Goal: Task Accomplishment & Management: Use online tool/utility

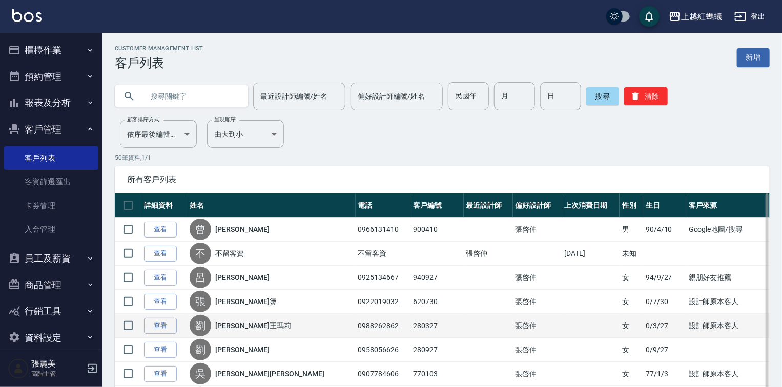
drag, startPoint x: 463, startPoint y: 336, endPoint x: 440, endPoint y: 327, distance: 25.3
click at [464, 336] on td at bounding box center [488, 326] width 49 height 24
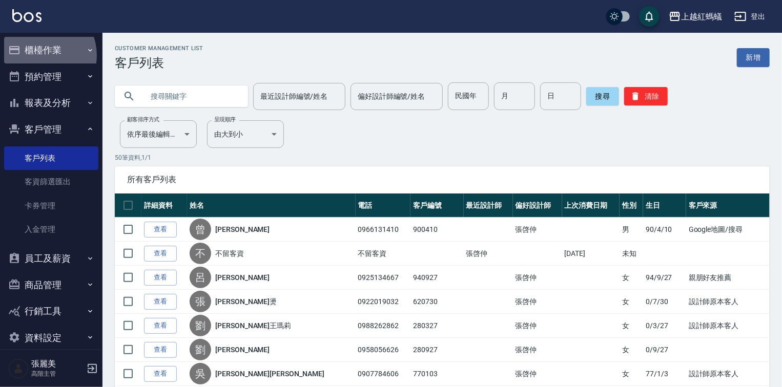
click at [39, 55] on button "櫃檯作業" at bounding box center [51, 50] width 94 height 27
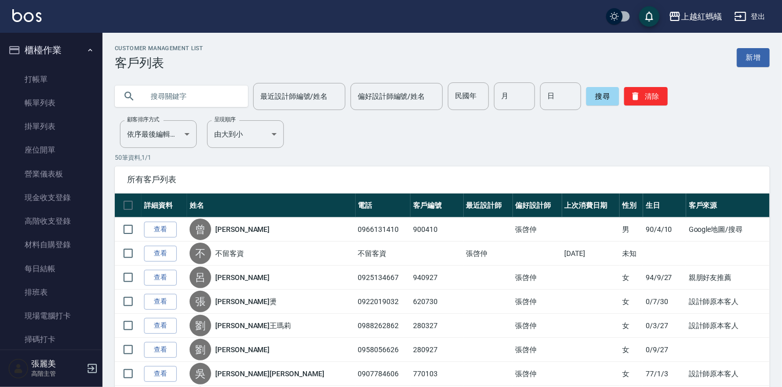
drag, startPoint x: 45, startPoint y: 83, endPoint x: 204, endPoint y: 89, distance: 159.4
click at [45, 83] on link "打帳單" at bounding box center [51, 80] width 94 height 24
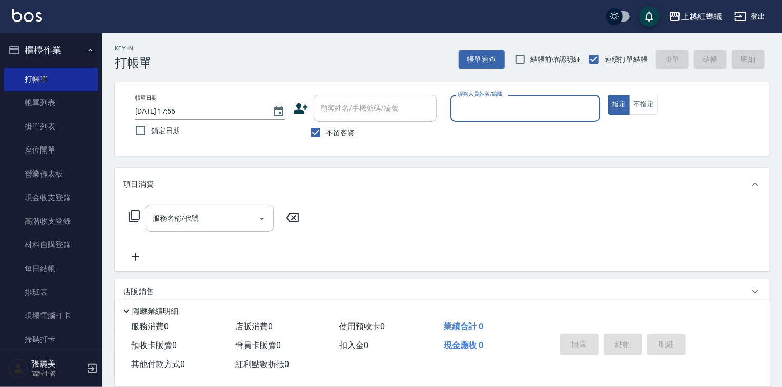
click at [504, 96] on div "服務人員姓名/編號" at bounding box center [525, 108] width 150 height 27
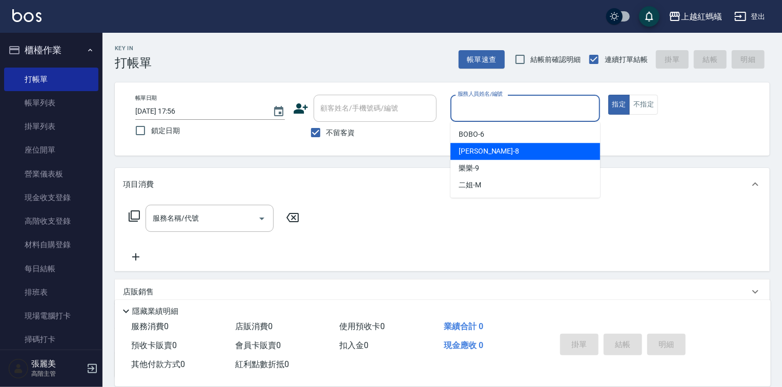
click at [500, 153] on div "[PERSON_NAME] -8" at bounding box center [525, 151] width 150 height 17
type input "[PERSON_NAME]-8"
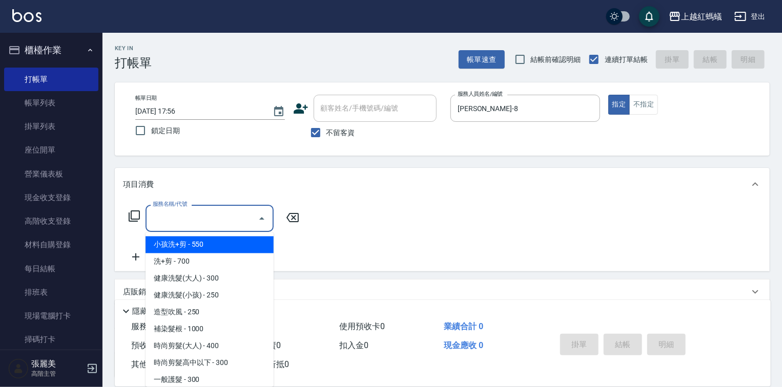
click at [209, 227] on input "服務名稱/代號" at bounding box center [201, 219] width 103 height 18
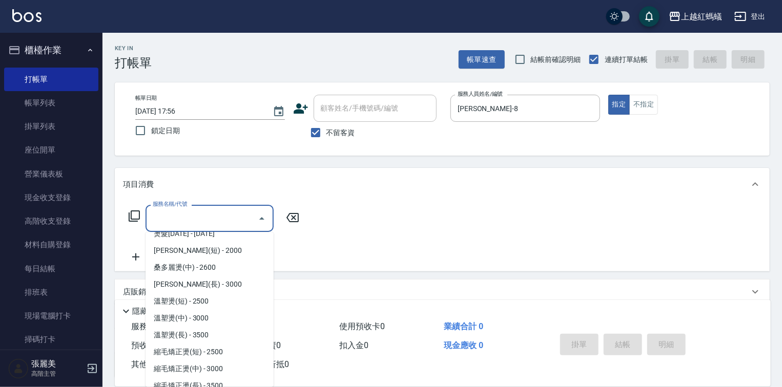
scroll to position [574, 0]
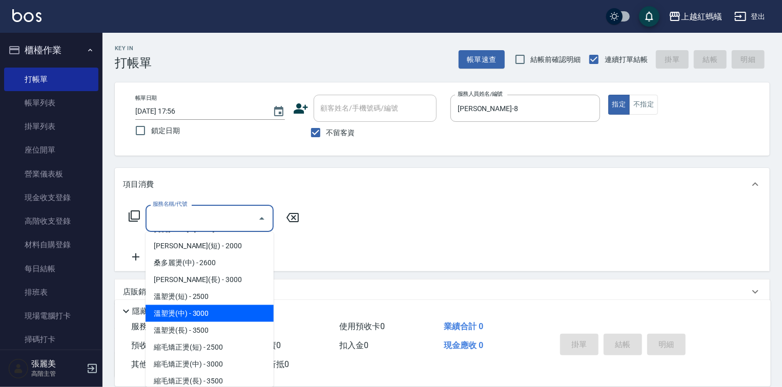
click at [190, 314] on span "溫塑燙(中) - 3000" at bounding box center [209, 313] width 128 height 17
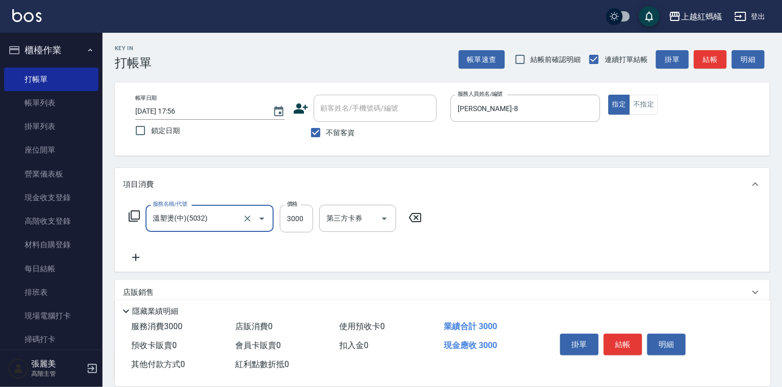
type input "溫塑燙(中)(5032)"
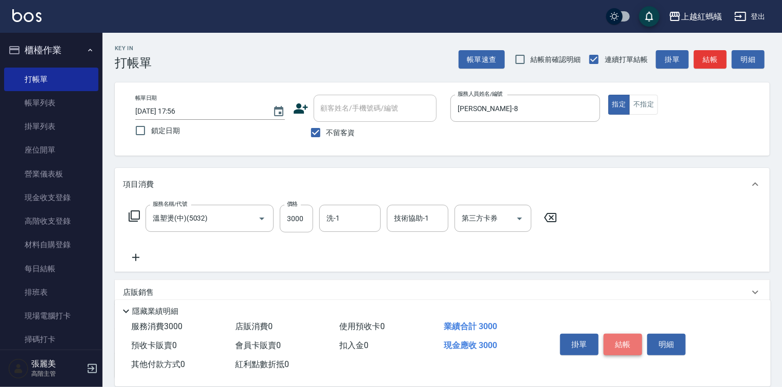
click at [617, 338] on button "結帳" at bounding box center [622, 345] width 38 height 22
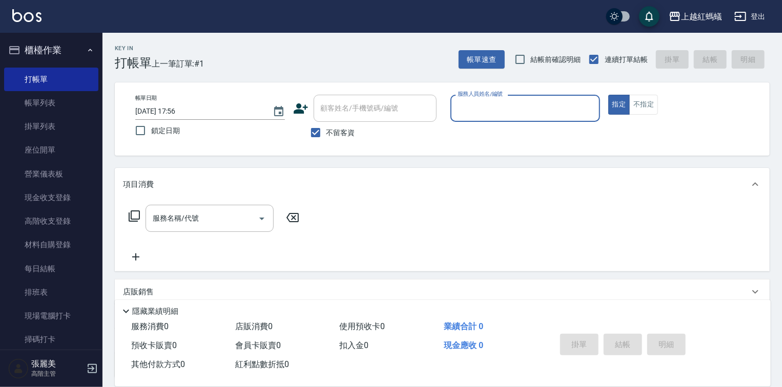
click at [505, 113] on input "服務人員姓名/編號" at bounding box center [525, 108] width 140 height 18
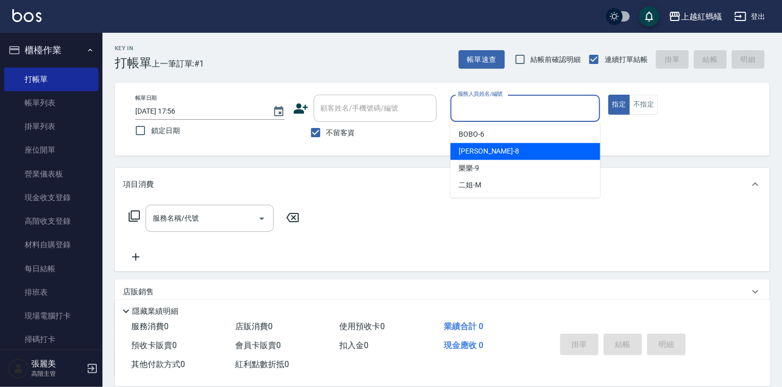
click at [507, 154] on div "[PERSON_NAME] -8" at bounding box center [525, 151] width 150 height 17
type input "[PERSON_NAME]-8"
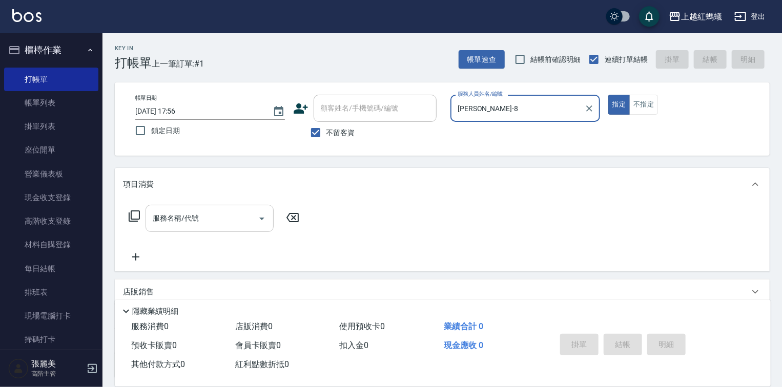
click at [229, 221] on input "服務名稱/代號" at bounding box center [201, 219] width 103 height 18
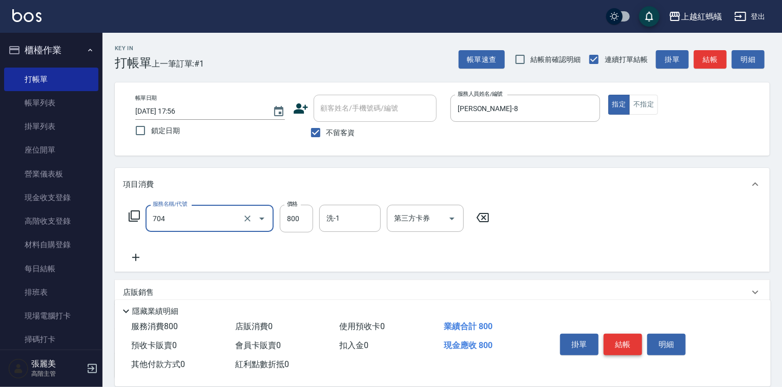
type input "華旭四段頭皮養護(704)"
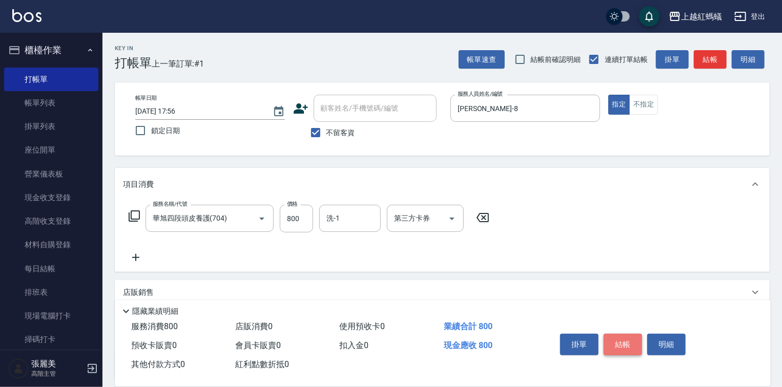
click at [623, 342] on button "結帳" at bounding box center [622, 345] width 38 height 22
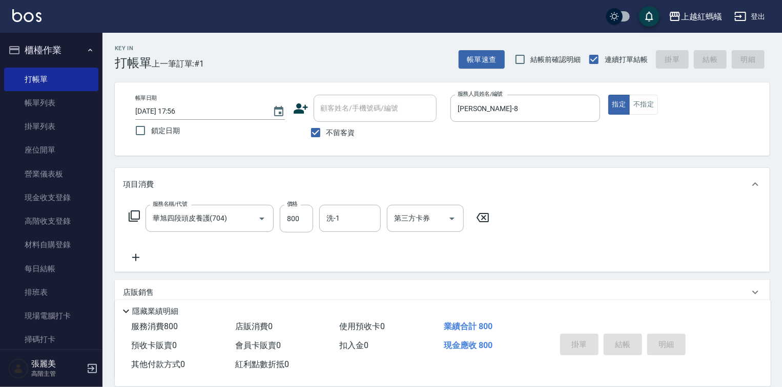
type input "[DATE] 17:57"
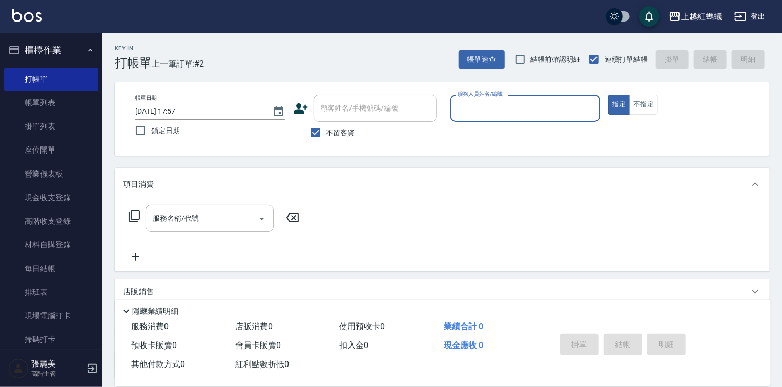
click at [497, 99] on div "服務人員姓名/編號 服務人員姓名/編號" at bounding box center [525, 108] width 150 height 27
drag, startPoint x: 514, startPoint y: 98, endPoint x: 514, endPoint y: 103, distance: 5.6
click at [514, 101] on div "服務人員姓名/編號" at bounding box center [525, 108] width 150 height 27
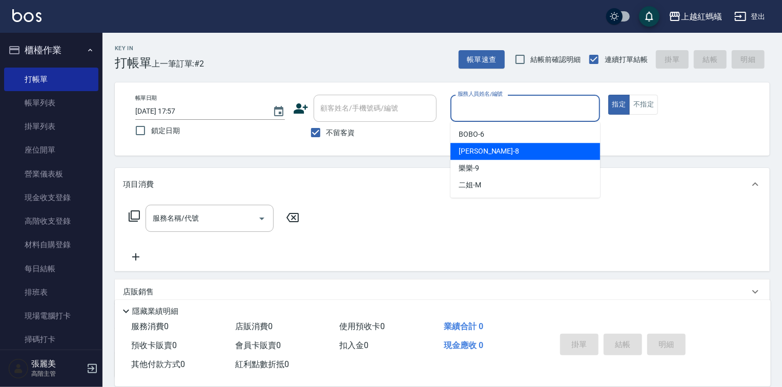
click at [515, 155] on div "[PERSON_NAME] -8" at bounding box center [525, 151] width 150 height 17
type input "[PERSON_NAME]-8"
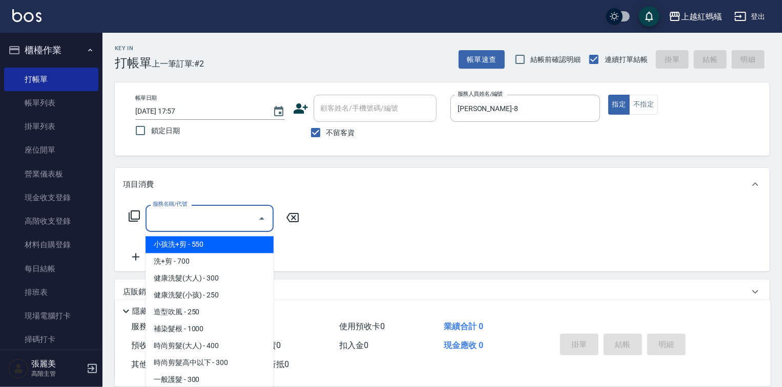
drag, startPoint x: 176, startPoint y: 216, endPoint x: 202, endPoint y: 241, distance: 36.2
click at [176, 217] on input "服務名稱/代號" at bounding box center [201, 219] width 103 height 18
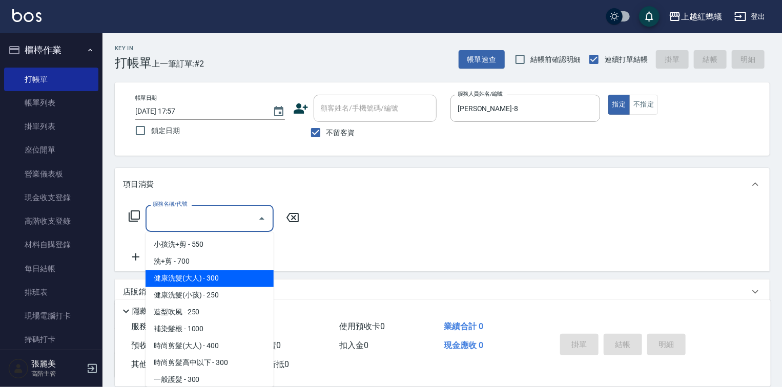
click at [229, 279] on span "健康洗髮(大人) - 300" at bounding box center [209, 278] width 128 height 17
type input "健康洗髮(大人)(201)"
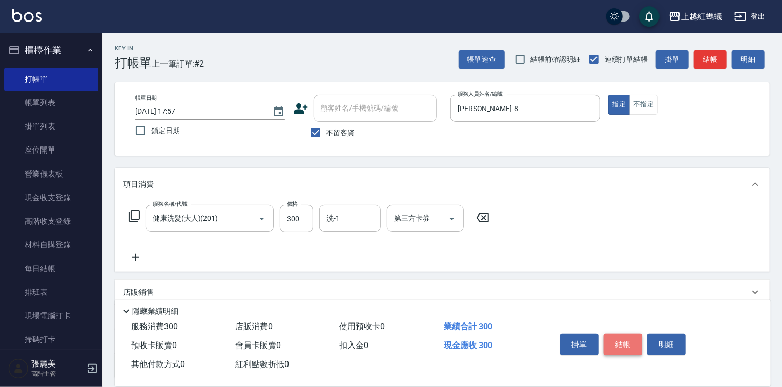
click at [618, 342] on button "結帳" at bounding box center [622, 345] width 38 height 22
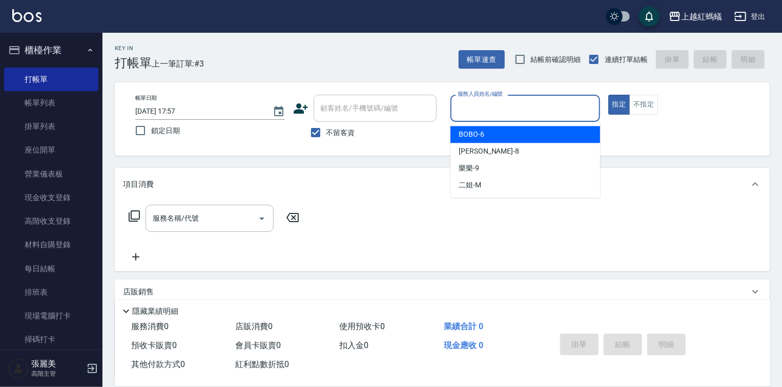
click at [481, 116] on input "服務人員姓名/編號" at bounding box center [525, 108] width 140 height 18
click at [500, 135] on div "BOBO -6" at bounding box center [525, 134] width 150 height 17
type input "BOBO-6"
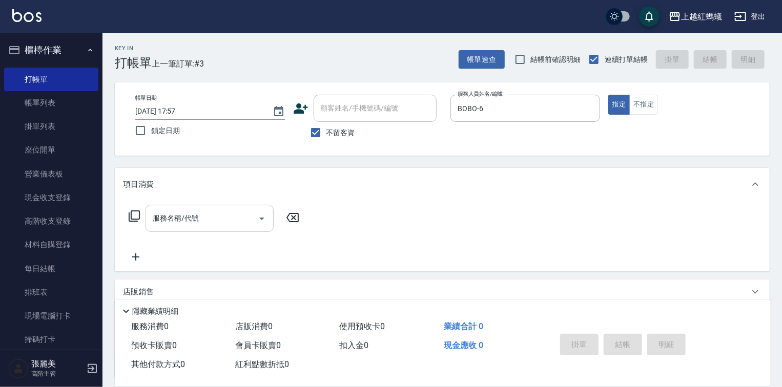
click at [250, 207] on div "服務名稱/代號 服務名稱/代號" at bounding box center [442, 236] width 655 height 71
click at [249, 225] on input "服務名稱/代號" at bounding box center [201, 219] width 103 height 18
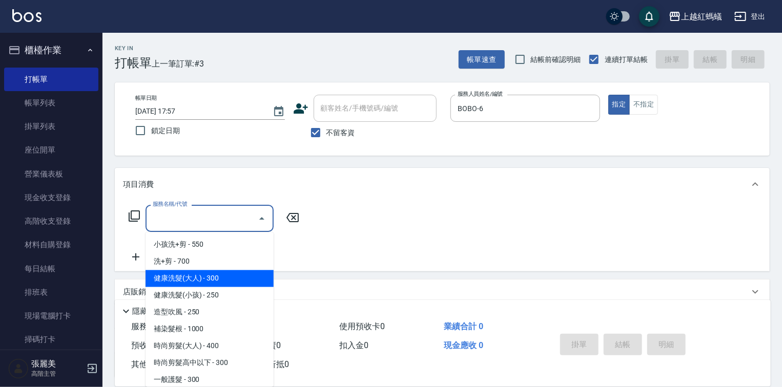
click at [248, 280] on span "健康洗髮(大人) - 300" at bounding box center [209, 278] width 128 height 17
type input "健康洗髮(大人)(201)"
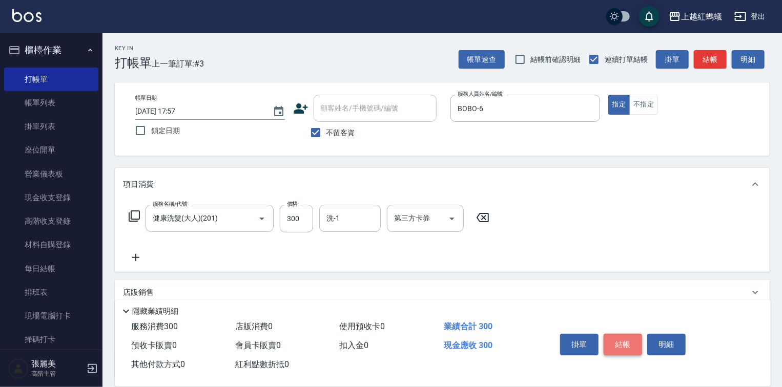
click at [625, 341] on button "結帳" at bounding box center [622, 345] width 38 height 22
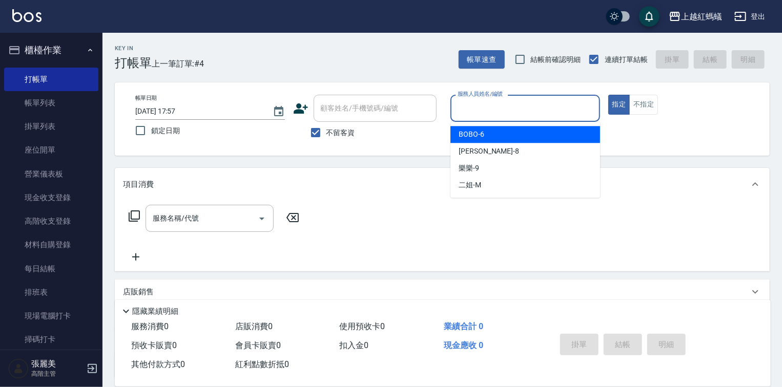
click at [505, 108] on input "服務人員姓名/編號" at bounding box center [525, 108] width 140 height 18
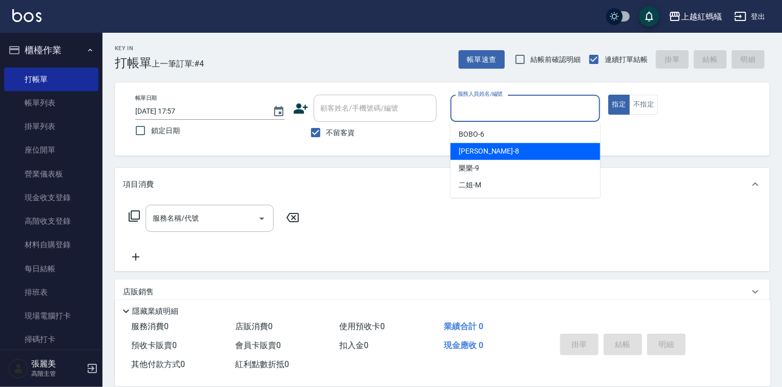
click at [504, 159] on div "[PERSON_NAME] -8" at bounding box center [525, 151] width 150 height 17
type input "[PERSON_NAME]-8"
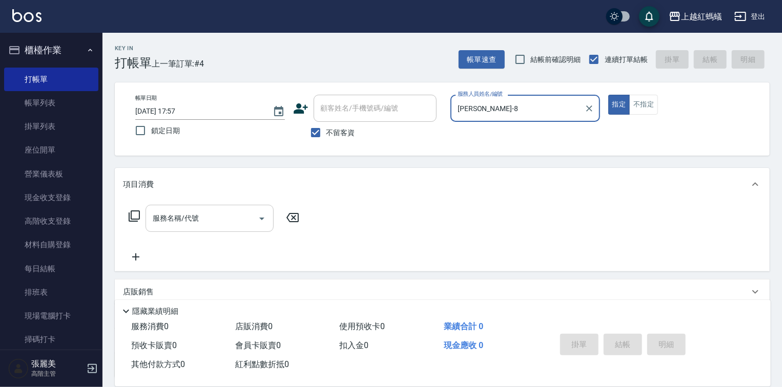
click at [200, 213] on input "服務名稱/代號" at bounding box center [201, 219] width 103 height 18
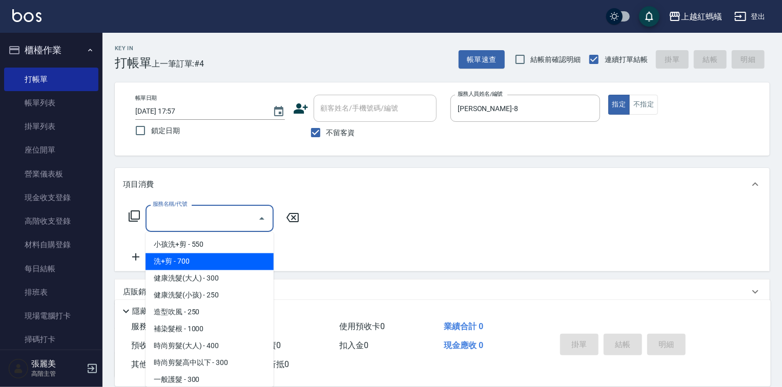
click at [185, 266] on span "洗+剪 - 700" at bounding box center [209, 262] width 128 height 17
type input "洗+剪(200)"
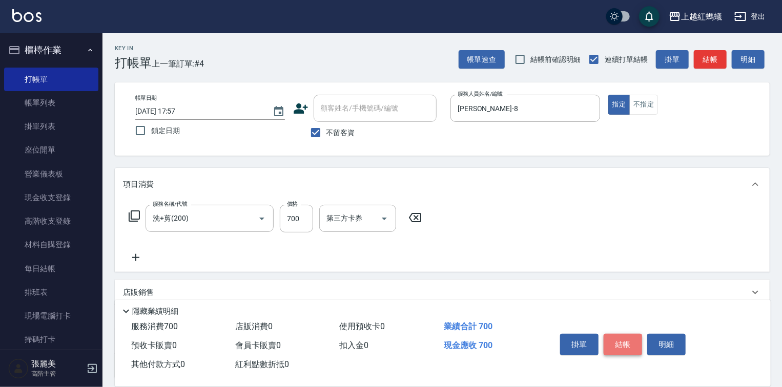
click at [625, 340] on button "結帳" at bounding box center [622, 345] width 38 height 22
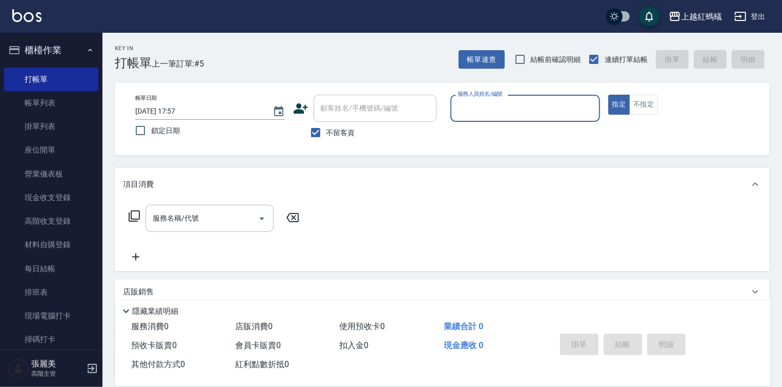
click at [533, 108] on input "服務人員姓名/編號" at bounding box center [525, 108] width 140 height 18
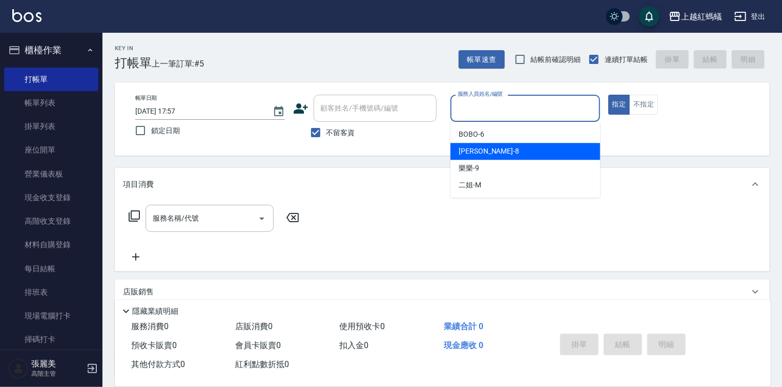
click at [499, 153] on div "[PERSON_NAME] -8" at bounding box center [525, 151] width 150 height 17
type input "[PERSON_NAME]-8"
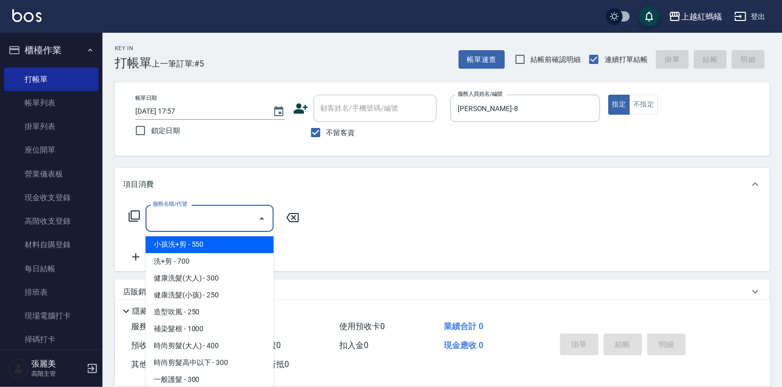
drag, startPoint x: 211, startPoint y: 213, endPoint x: 212, endPoint y: 237, distance: 24.1
click at [211, 213] on input "服務名稱/代號" at bounding box center [201, 219] width 103 height 18
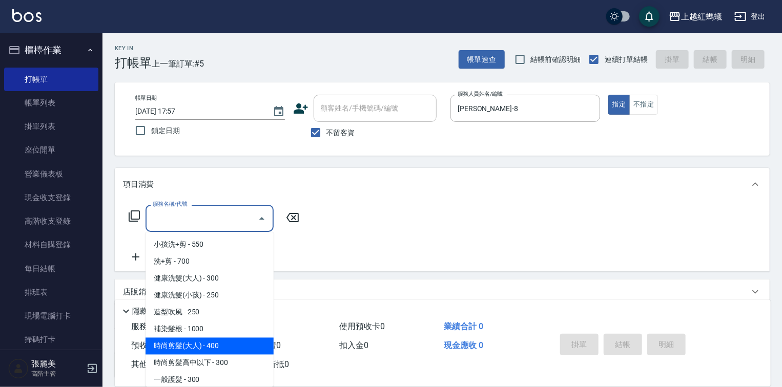
click at [234, 341] on span "時尚剪髮(大人) - 400" at bounding box center [209, 346] width 128 height 17
type input "時尚剪髮(大人)(301)"
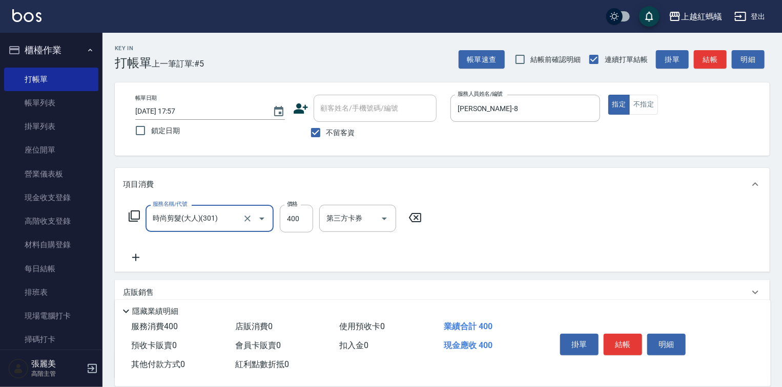
click at [631, 338] on button "結帳" at bounding box center [622, 345] width 38 height 22
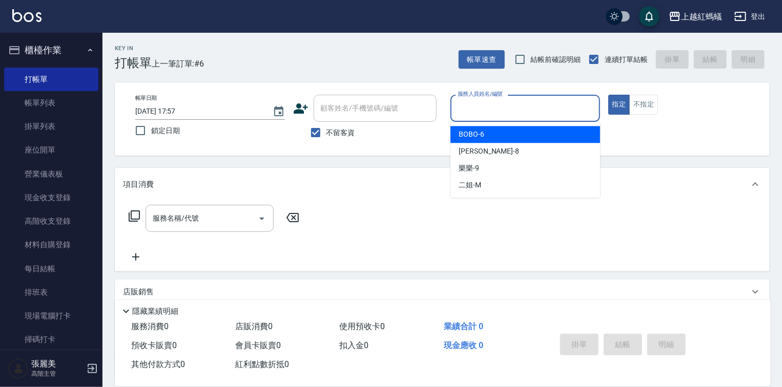
click at [477, 100] on input "服務人員姓名/編號" at bounding box center [525, 108] width 140 height 18
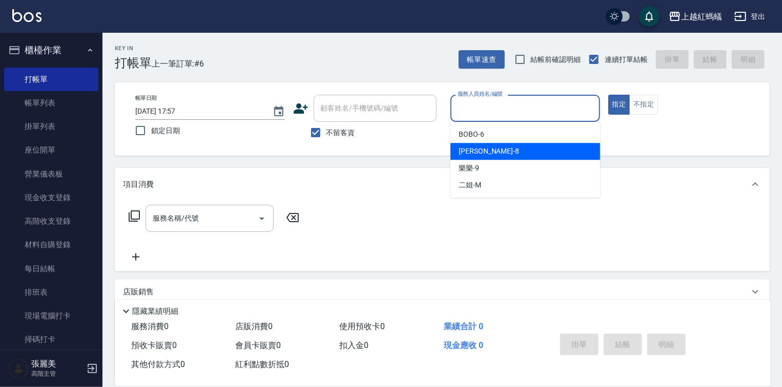
click at [512, 148] on div "[PERSON_NAME] -8" at bounding box center [525, 151] width 150 height 17
type input "[PERSON_NAME]-8"
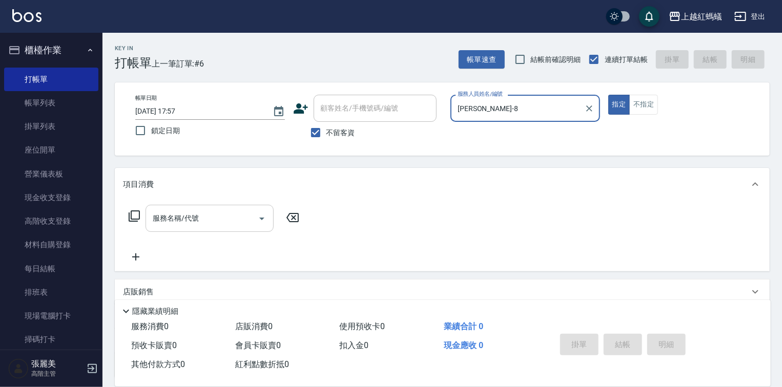
click at [201, 219] on input "服務名稱/代號" at bounding box center [201, 219] width 103 height 18
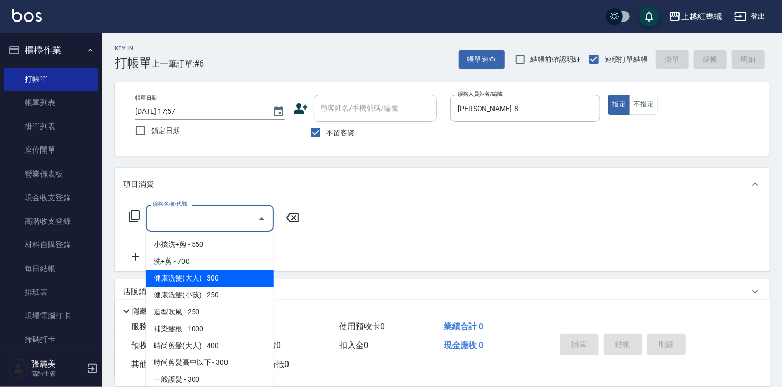
drag, startPoint x: 217, startPoint y: 283, endPoint x: 275, endPoint y: 287, distance: 58.1
click at [217, 282] on span "健康洗髮(大人) - 300" at bounding box center [209, 278] width 128 height 17
type input "健康洗髮(大人)(201)"
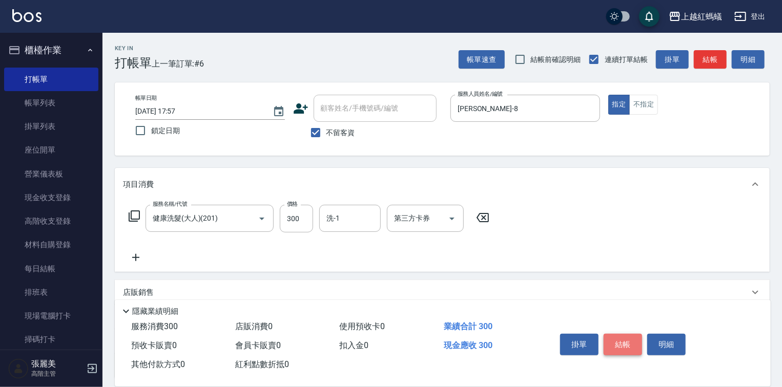
click at [621, 339] on button "結帳" at bounding box center [622, 345] width 38 height 22
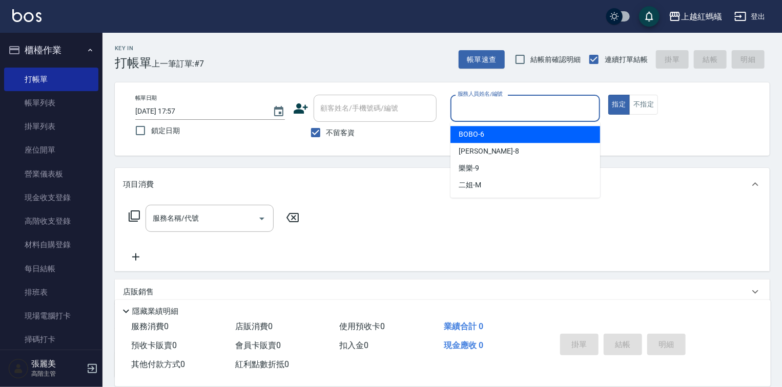
click at [492, 107] on input "服務人員姓名/編號" at bounding box center [525, 108] width 140 height 18
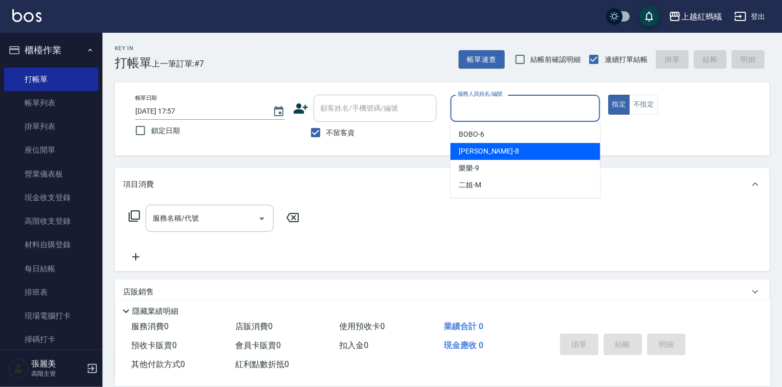
click at [506, 149] on div "[PERSON_NAME] -8" at bounding box center [525, 151] width 150 height 17
type input "[PERSON_NAME]-8"
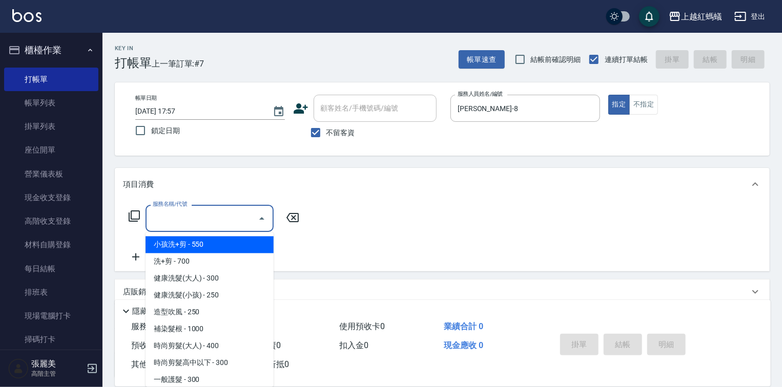
click at [227, 217] on input "服務名稱/代號" at bounding box center [201, 219] width 103 height 18
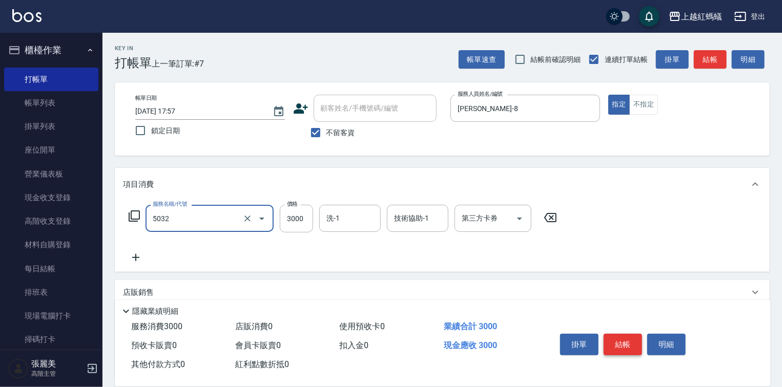
type input "溫塑燙(中)(5032)"
click at [625, 344] on button "結帳" at bounding box center [622, 345] width 38 height 22
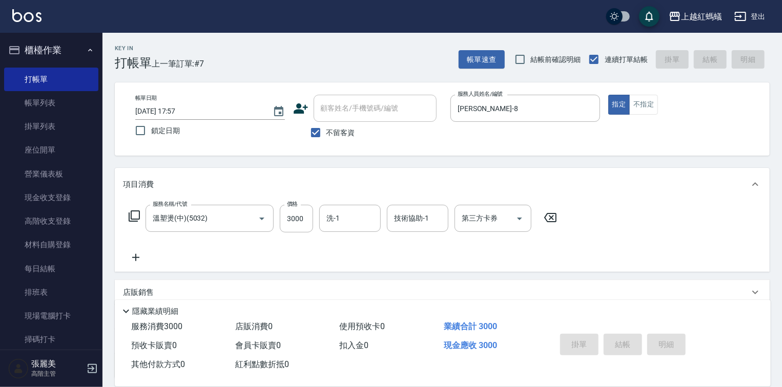
type input "[DATE] 17:58"
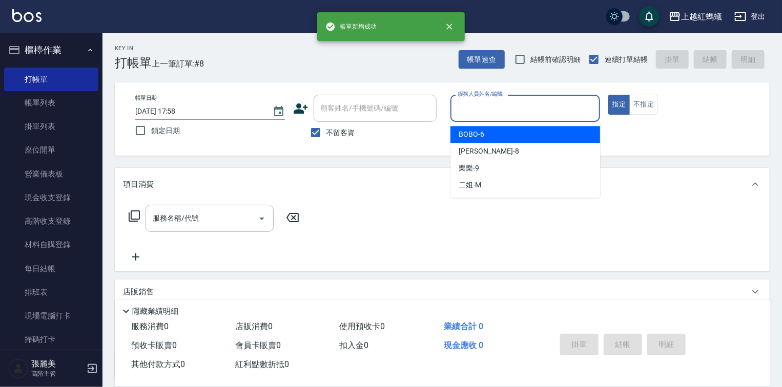
drag, startPoint x: 517, startPoint y: 105, endPoint x: 493, endPoint y: 141, distance: 43.6
click at [517, 107] on input "服務人員姓名/編號" at bounding box center [525, 108] width 140 height 18
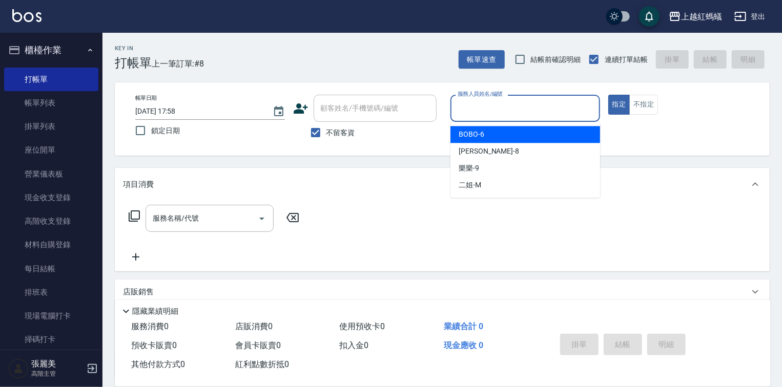
click at [492, 135] on div "BOBO -6" at bounding box center [525, 134] width 150 height 17
type input "BOBO-6"
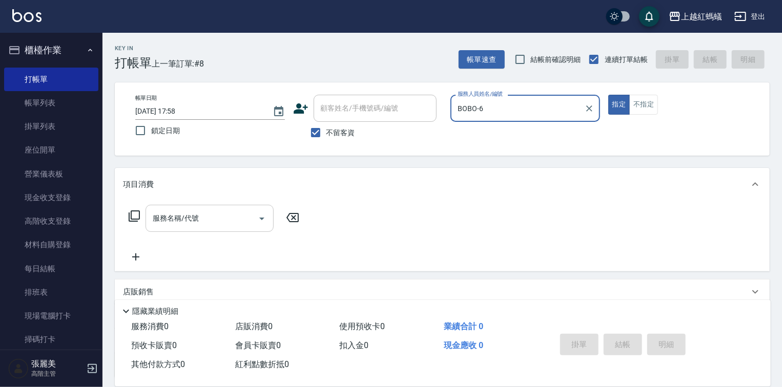
click at [223, 223] on input "服務名稱/代號" at bounding box center [201, 219] width 103 height 18
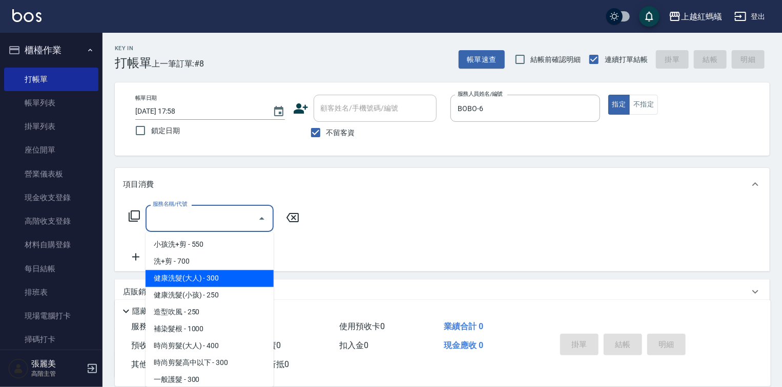
click at [236, 279] on span "健康洗髮(大人) - 300" at bounding box center [209, 278] width 128 height 17
type input "健康洗髮(大人)(201)"
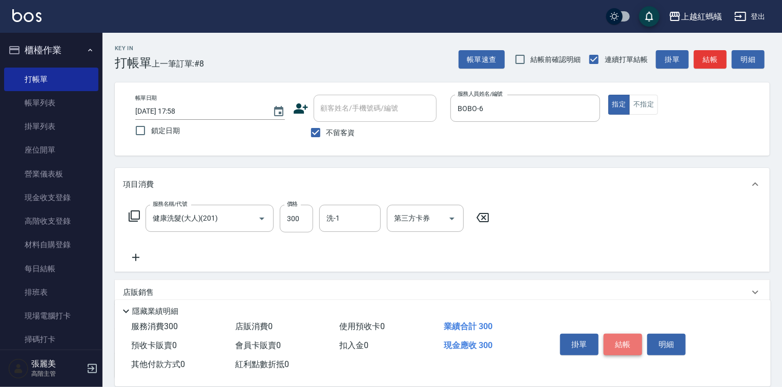
click at [621, 350] on button "結帳" at bounding box center [622, 345] width 38 height 22
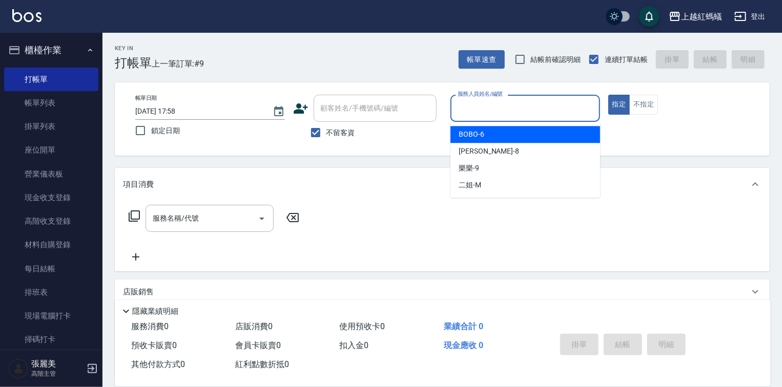
click at [492, 111] on input "服務人員姓名/編號" at bounding box center [525, 108] width 140 height 18
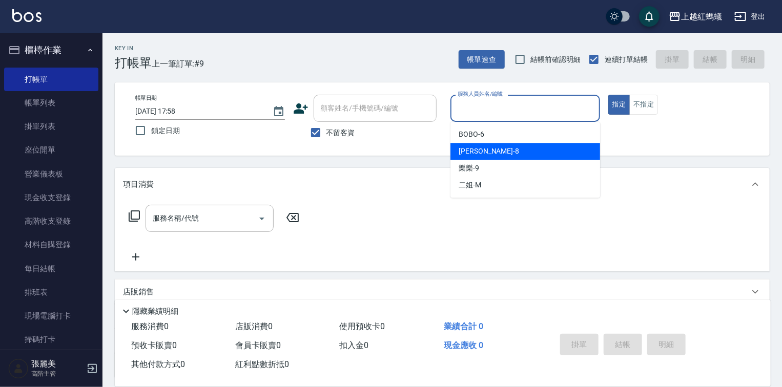
click at [514, 154] on div "[PERSON_NAME] -8" at bounding box center [525, 151] width 150 height 17
type input "[PERSON_NAME]-8"
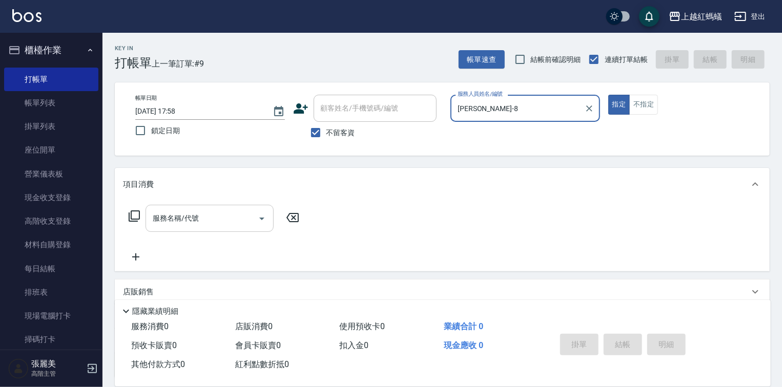
click at [217, 217] on input "服務名稱/代號" at bounding box center [201, 219] width 103 height 18
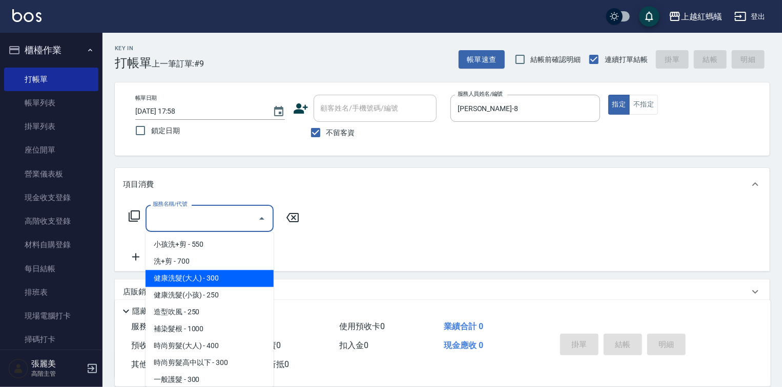
click at [227, 275] on span "健康洗髮(大人) - 300" at bounding box center [209, 278] width 128 height 17
type input "健康洗髮(大人)(201)"
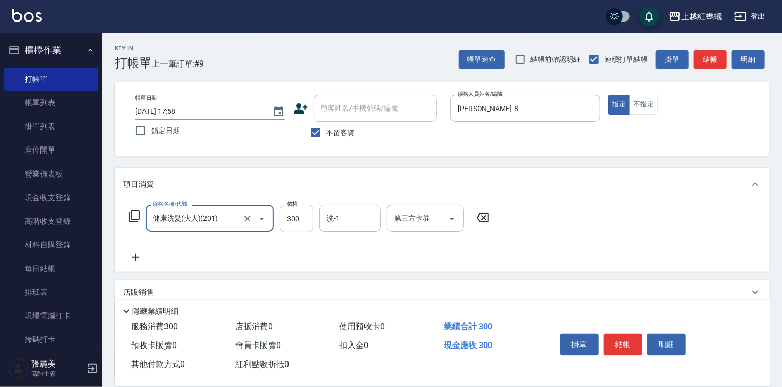
click at [293, 221] on input "300" at bounding box center [296, 219] width 33 height 28
type input "600"
click at [632, 345] on button "結帳" at bounding box center [622, 345] width 38 height 22
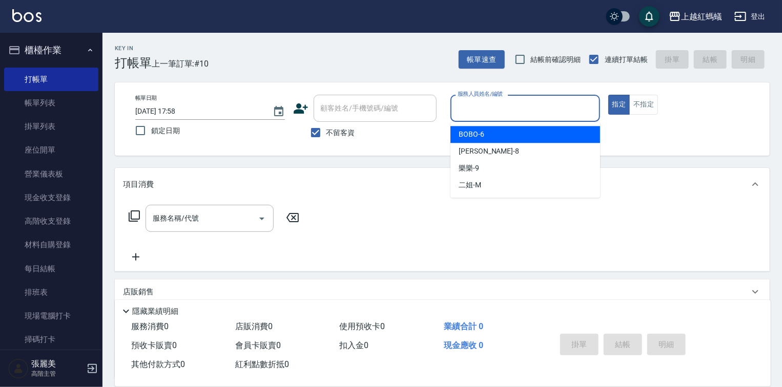
click at [511, 105] on input "服務人員姓名/編號" at bounding box center [525, 108] width 140 height 18
click at [529, 138] on div "BOBO -6" at bounding box center [525, 134] width 150 height 17
type input "BOBO-6"
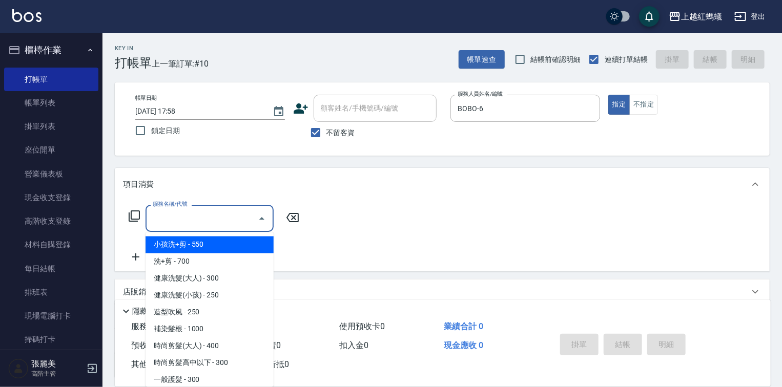
click at [203, 221] on input "服務名稱/代號" at bounding box center [201, 219] width 103 height 18
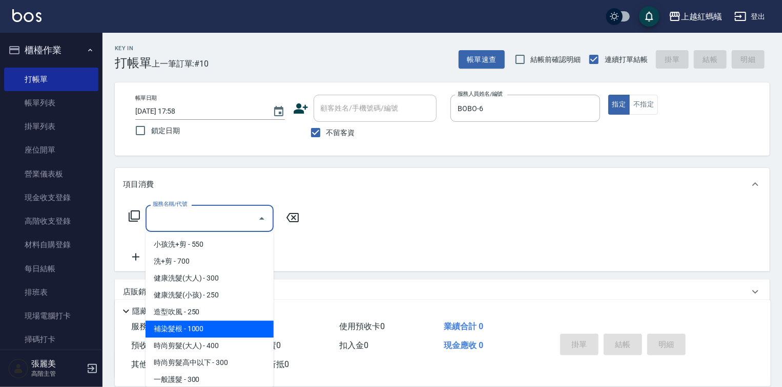
click at [226, 329] on span "補染髮根 - 1000" at bounding box center [209, 329] width 128 height 17
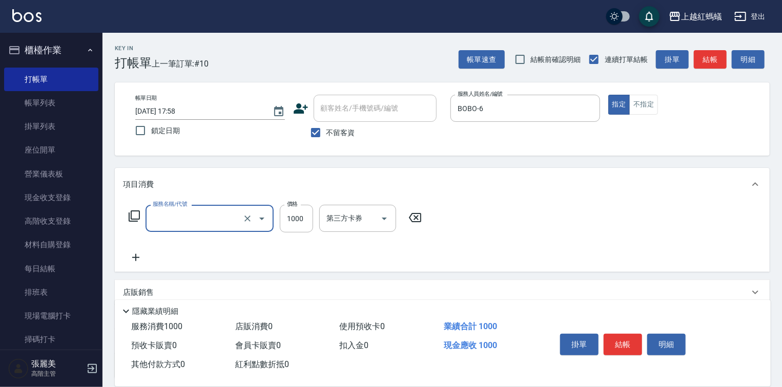
type input "補染髮根(204)"
click at [291, 221] on input "1000" at bounding box center [296, 219] width 33 height 28
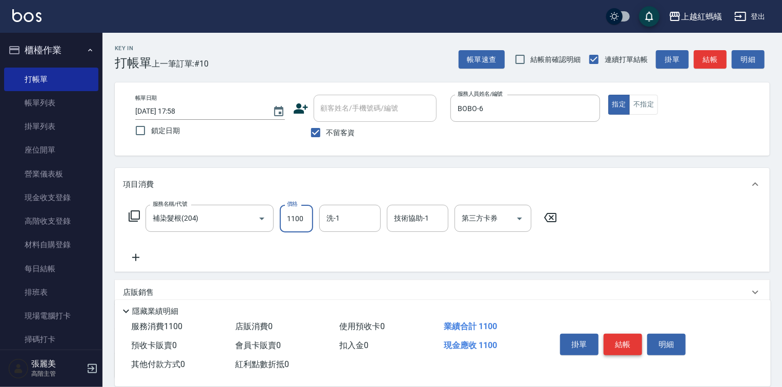
type input "1100"
click at [621, 342] on button "結帳" at bounding box center [622, 345] width 38 height 22
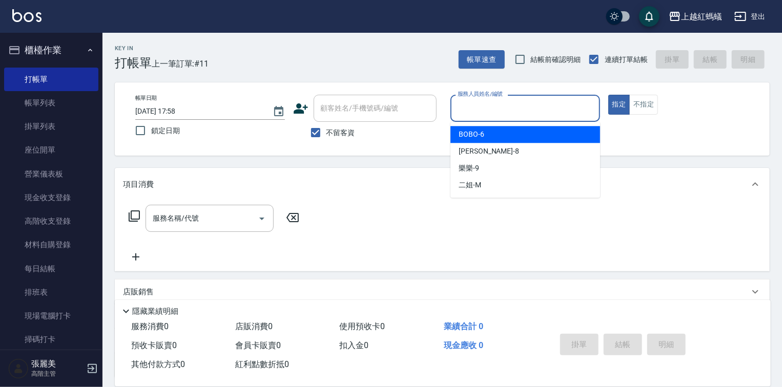
click at [494, 105] on input "服務人員姓名/編號" at bounding box center [525, 108] width 140 height 18
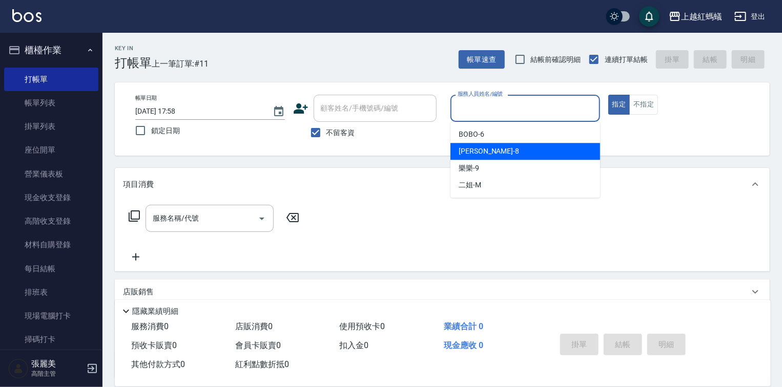
click at [518, 156] on div "[PERSON_NAME] -8" at bounding box center [525, 151] width 150 height 17
type input "[PERSON_NAME]-8"
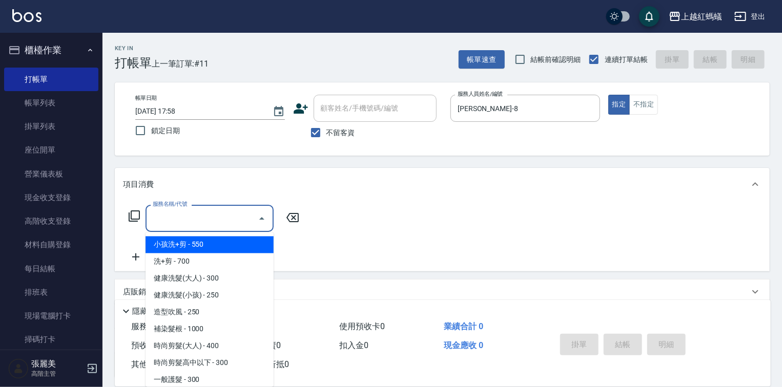
click at [226, 221] on input "服務名稱/代號" at bounding box center [201, 219] width 103 height 18
click at [732, 219] on div "服務名稱/代號 服務名稱/代號" at bounding box center [442, 236] width 655 height 71
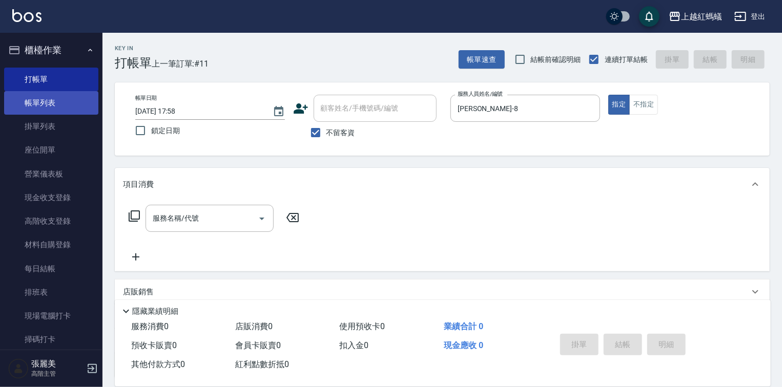
click at [49, 102] on link "帳單列表" at bounding box center [51, 103] width 94 height 24
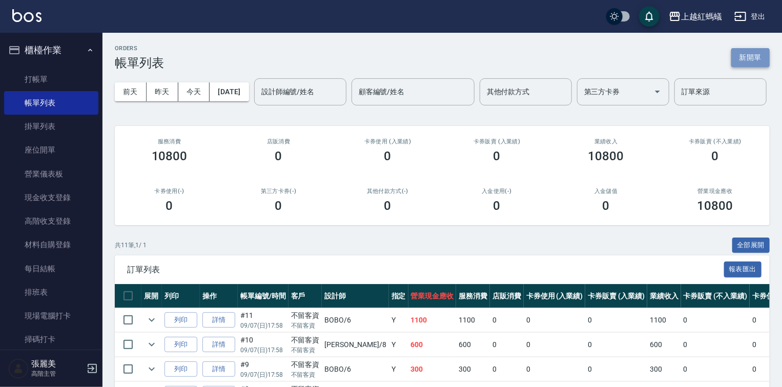
click at [750, 56] on button "新開單" at bounding box center [750, 57] width 38 height 19
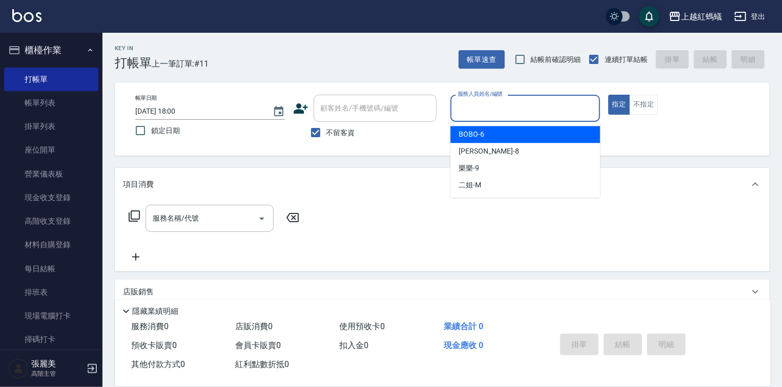
click at [516, 100] on input "服務人員姓名/編號" at bounding box center [525, 108] width 140 height 18
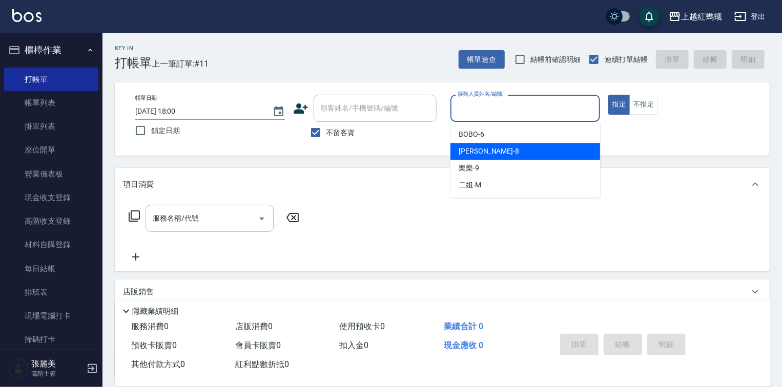
click at [484, 152] on div "[PERSON_NAME] -8" at bounding box center [525, 151] width 150 height 17
type input "[PERSON_NAME]-8"
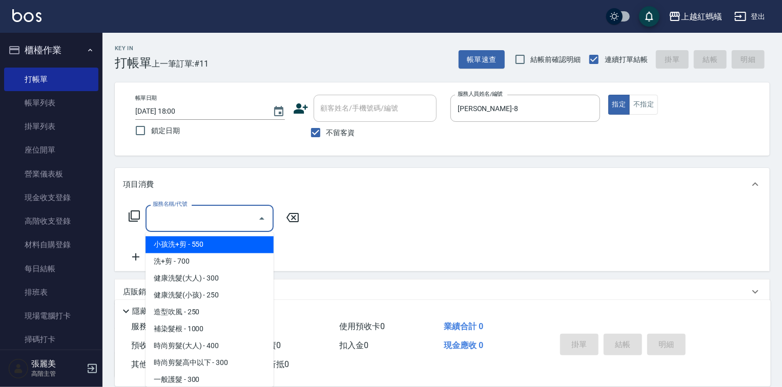
click at [239, 214] on input "服務名稱/代號" at bounding box center [201, 219] width 103 height 18
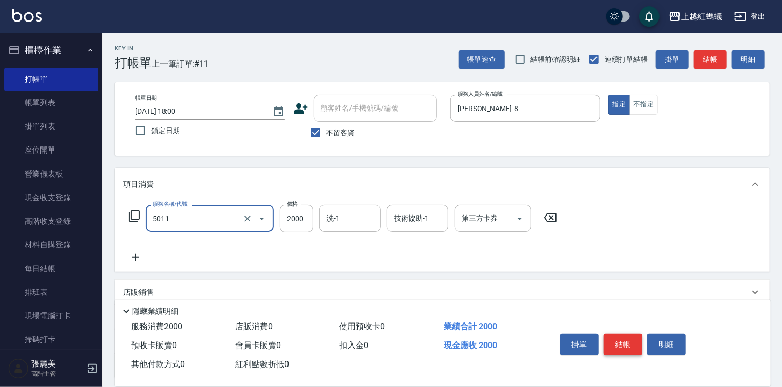
type input "桑多麗燙(短)(5011)"
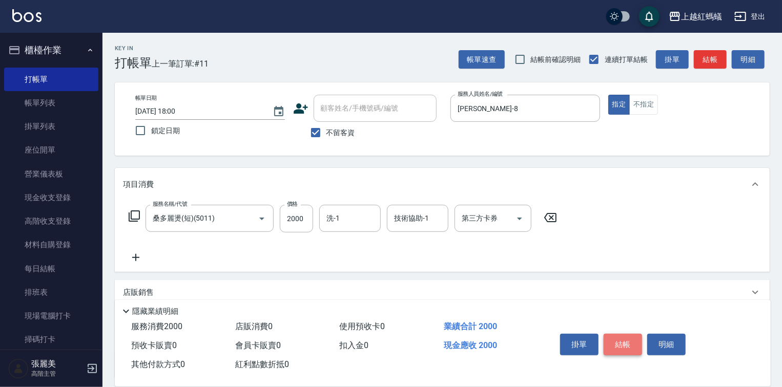
click at [621, 338] on button "結帳" at bounding box center [622, 345] width 38 height 22
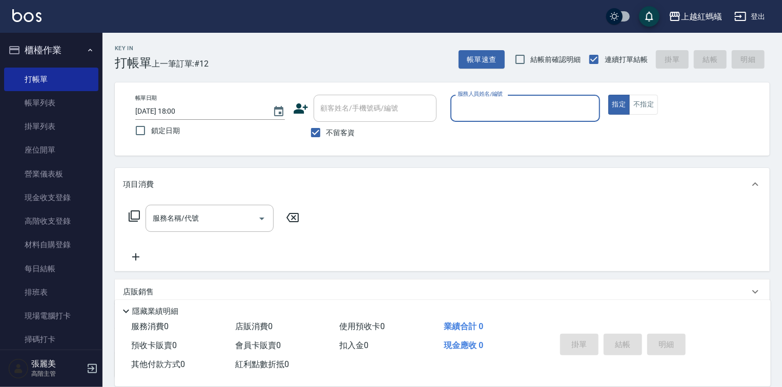
click at [523, 102] on input "服務人員姓名/編號" at bounding box center [525, 108] width 140 height 18
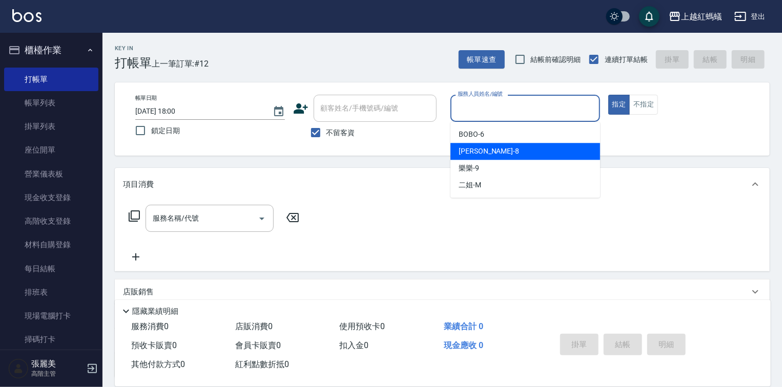
click at [486, 153] on div "[PERSON_NAME] -8" at bounding box center [525, 151] width 150 height 17
type input "[PERSON_NAME]-8"
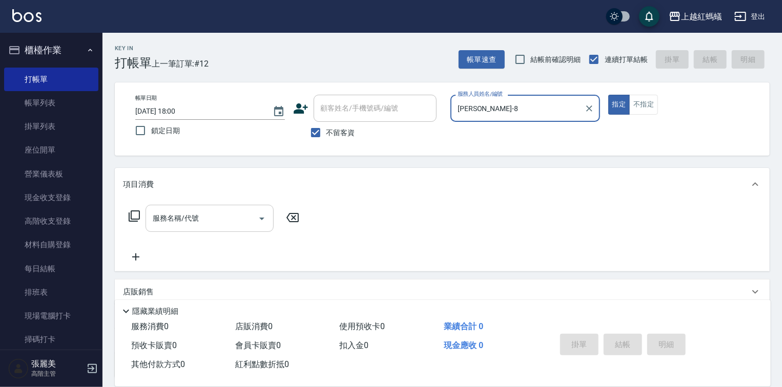
click at [208, 219] on input "服務名稱/代號" at bounding box center [201, 219] width 103 height 18
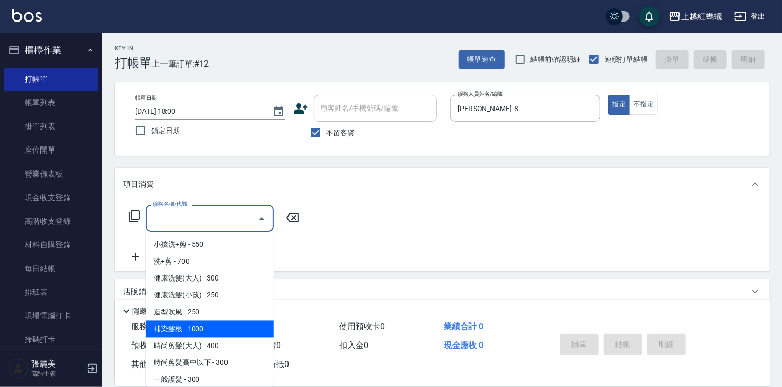
click at [190, 328] on span "補染髮根 - 1000" at bounding box center [209, 329] width 128 height 17
type input "補染髮根(204)"
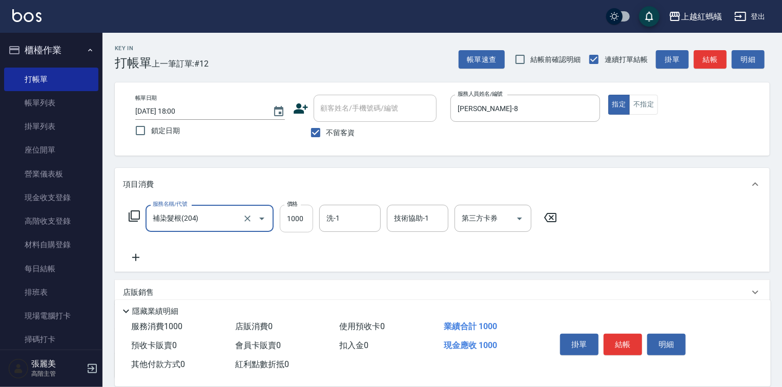
click at [303, 216] on input "1000" at bounding box center [296, 219] width 33 height 28
type input "1400"
click at [629, 337] on button "結帳" at bounding box center [622, 345] width 38 height 22
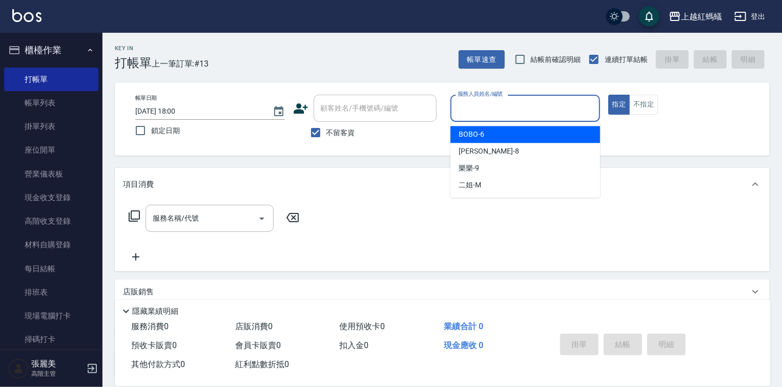
click at [497, 113] on input "服務人員姓名/編號" at bounding box center [525, 108] width 140 height 18
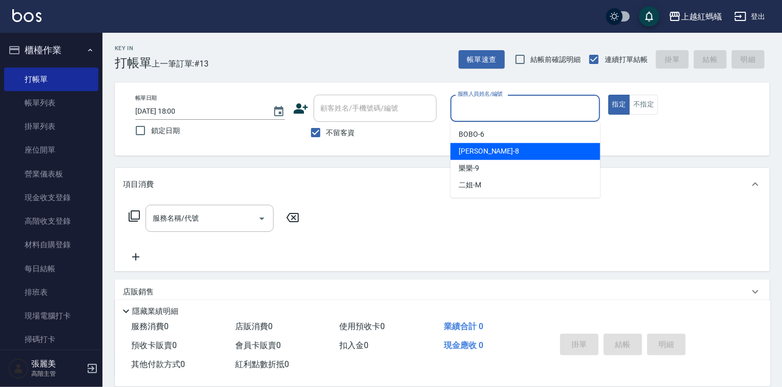
click at [492, 151] on div "[PERSON_NAME] -8" at bounding box center [525, 151] width 150 height 17
type input "[PERSON_NAME]-8"
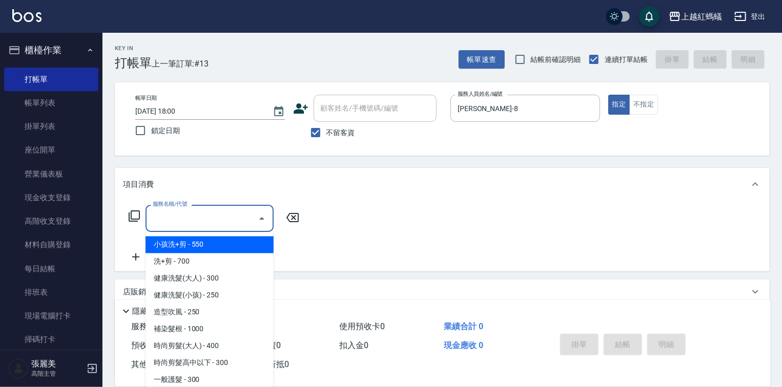
click at [226, 224] on input "服務名稱/代號" at bounding box center [201, 219] width 103 height 18
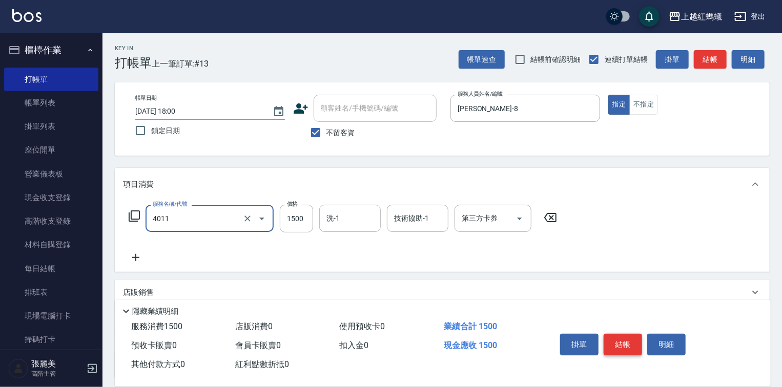
type input "花粉染髮(短)(4011)"
click at [622, 336] on button "結帳" at bounding box center [622, 345] width 38 height 22
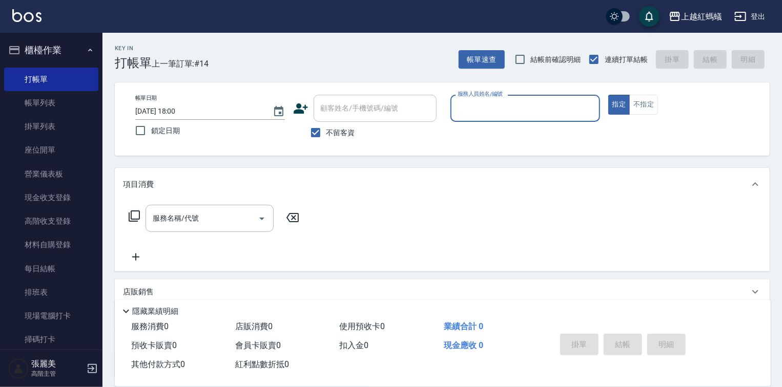
click at [514, 114] on input "服務人員姓名/編號" at bounding box center [525, 108] width 140 height 18
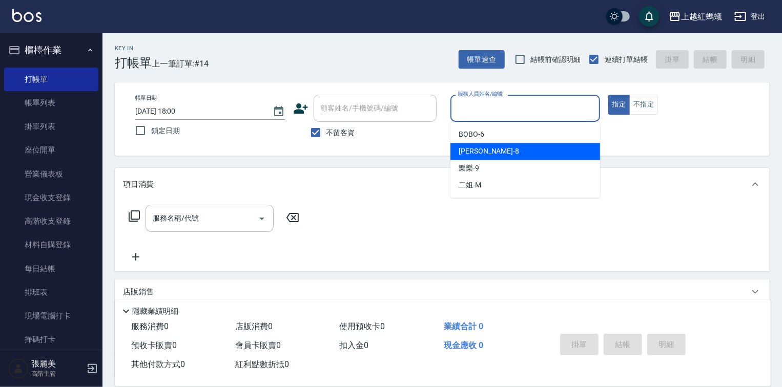
click at [514, 153] on div "[PERSON_NAME] -8" at bounding box center [525, 151] width 150 height 17
type input "[PERSON_NAME]-8"
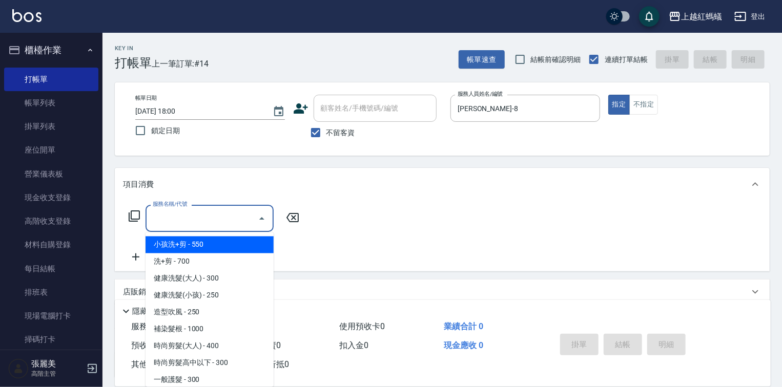
click at [223, 222] on input "服務名稱/代號" at bounding box center [201, 219] width 103 height 18
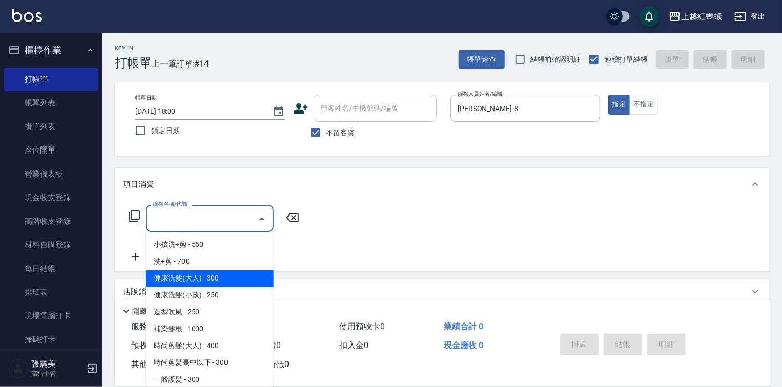
click at [217, 279] on span "健康洗髮(大人) - 300" at bounding box center [209, 278] width 128 height 17
type input "健康洗髮(大人)(201)"
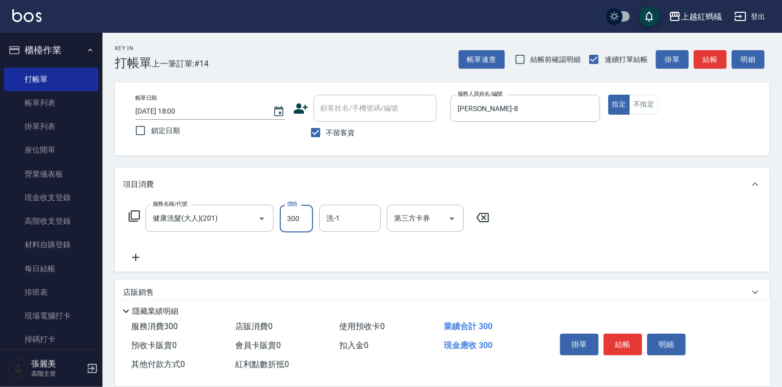
click at [300, 214] on input "300" at bounding box center [296, 219] width 33 height 28
type input "600"
click at [635, 344] on button "結帳" at bounding box center [622, 345] width 38 height 22
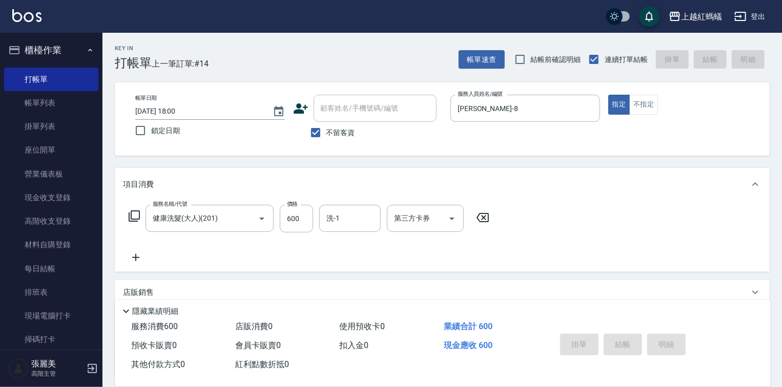
type input "[DATE] 18:01"
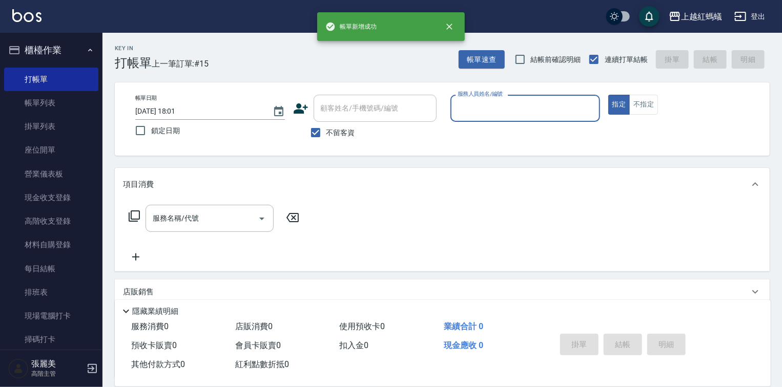
click at [508, 105] on input "服務人員姓名/編號" at bounding box center [525, 108] width 140 height 18
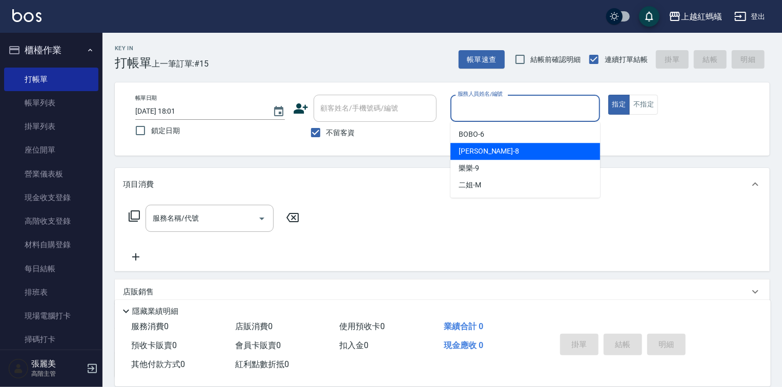
click at [516, 150] on div "[PERSON_NAME] -8" at bounding box center [525, 151] width 150 height 17
type input "[PERSON_NAME]-8"
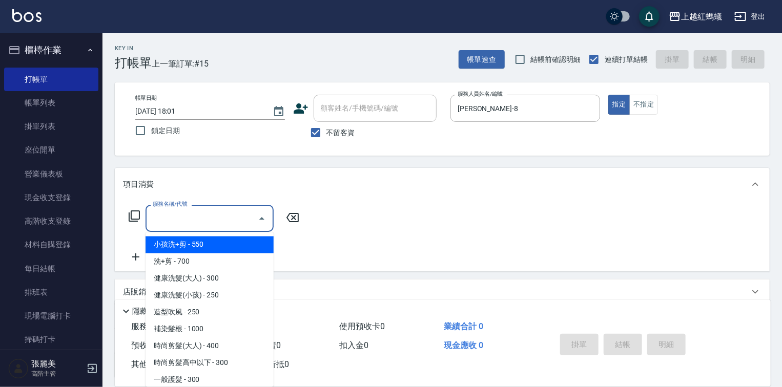
click at [205, 220] on input "服務名稱/代號" at bounding box center [201, 219] width 103 height 18
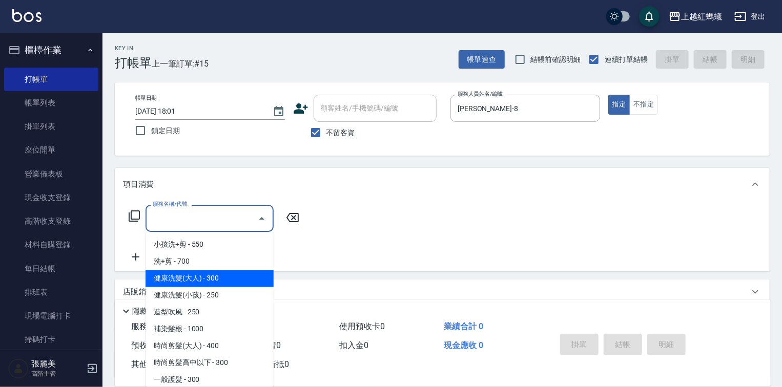
click at [225, 277] on span "健康洗髮(大人) - 300" at bounding box center [209, 278] width 128 height 17
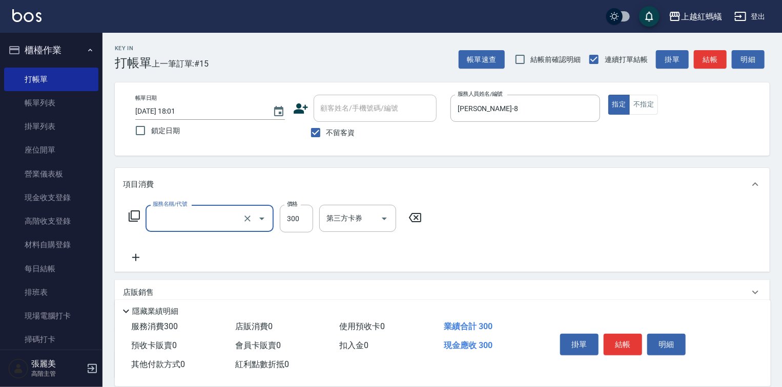
type input "健康洗髮(大人)(201)"
click at [625, 344] on button "結帳" at bounding box center [622, 345] width 38 height 22
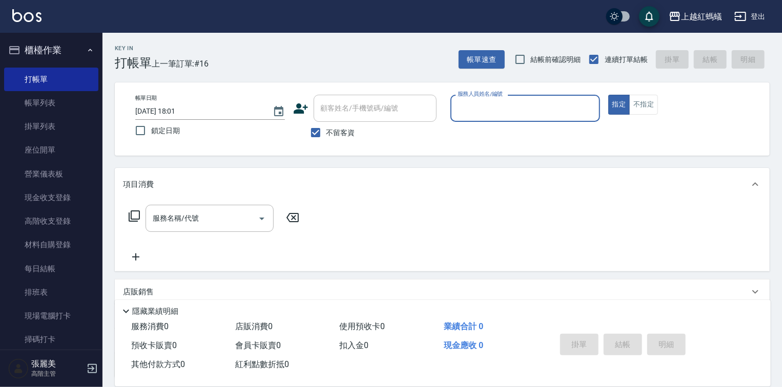
click at [506, 109] on input "服務人員姓名/編號" at bounding box center [525, 108] width 140 height 18
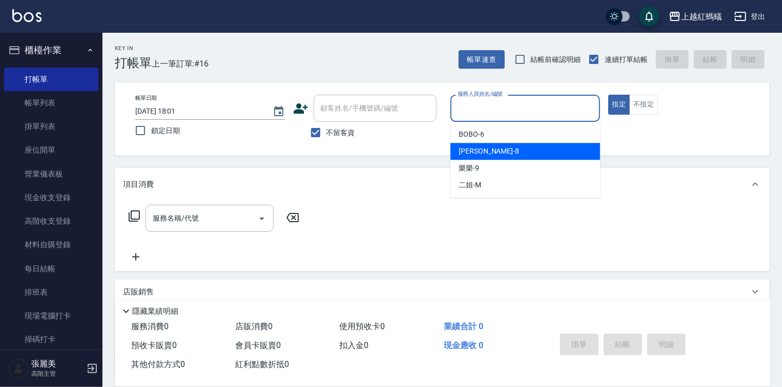
click at [489, 156] on div "[PERSON_NAME] -8" at bounding box center [525, 151] width 150 height 17
type input "[PERSON_NAME]-8"
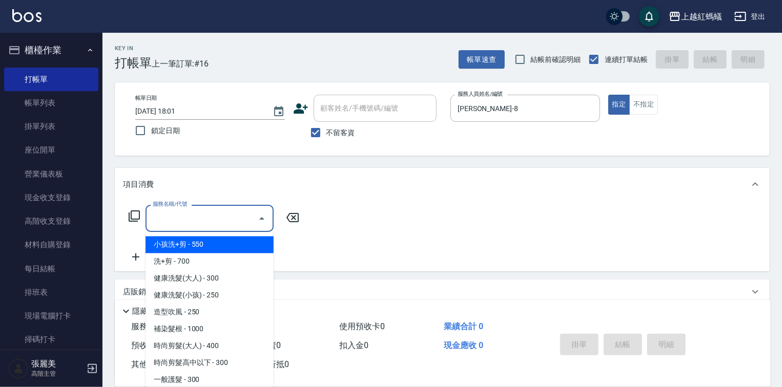
click at [219, 215] on input "服務名稱/代號" at bounding box center [201, 219] width 103 height 18
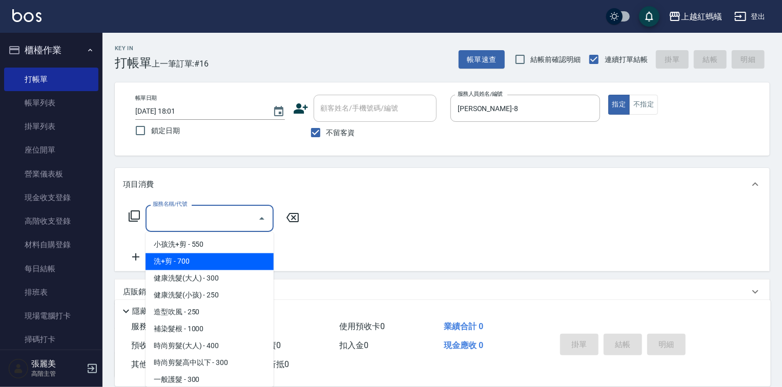
click at [178, 267] on span "洗+剪 - 700" at bounding box center [209, 262] width 128 height 17
type input "洗+剪(200)"
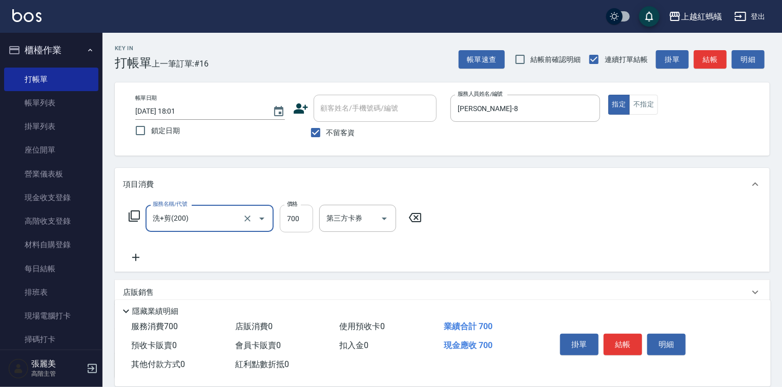
click at [304, 221] on input "700" at bounding box center [296, 219] width 33 height 28
type input "800"
click at [624, 343] on button "結帳" at bounding box center [622, 345] width 38 height 22
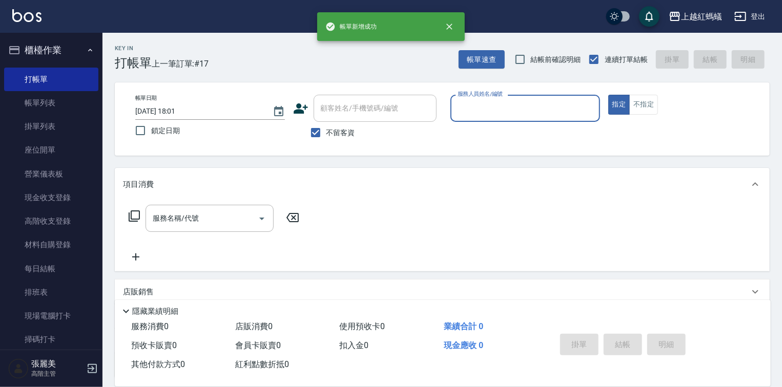
click at [533, 105] on input "服務人員姓名/編號" at bounding box center [525, 108] width 140 height 18
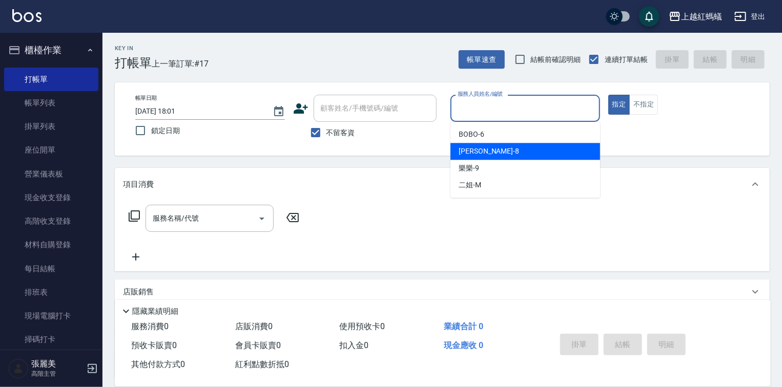
click at [515, 154] on div "[PERSON_NAME] -8" at bounding box center [525, 151] width 150 height 17
type input "[PERSON_NAME]-8"
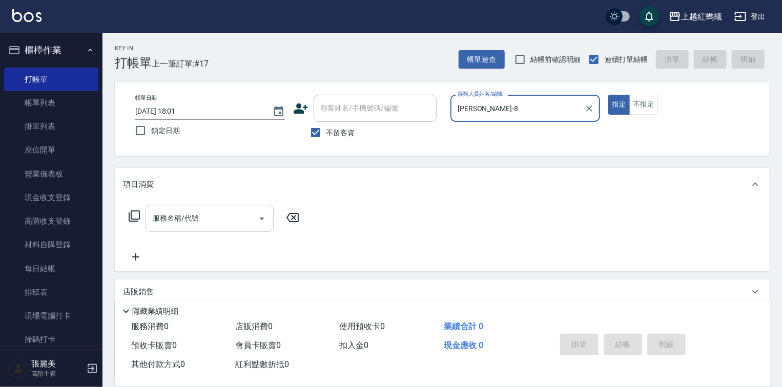
click at [226, 214] on input "服務名稱/代號" at bounding box center [201, 219] width 103 height 18
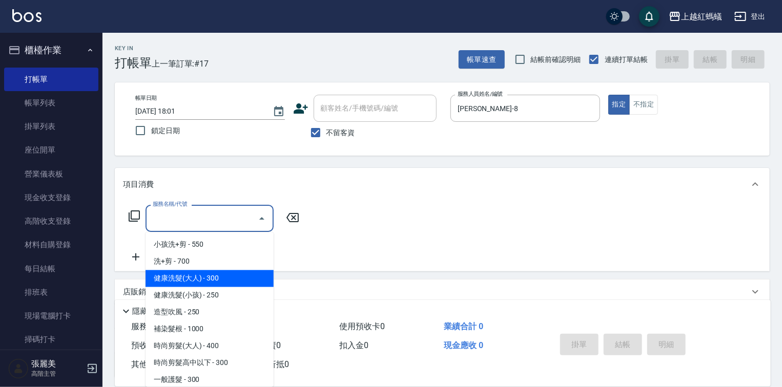
click at [230, 281] on span "健康洗髮(大人) - 300" at bounding box center [209, 278] width 128 height 17
type input "健康洗髮(大人)(201)"
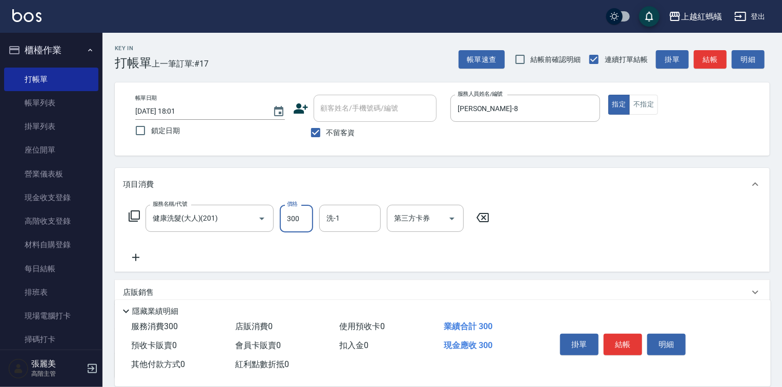
click at [297, 220] on input "300" at bounding box center [296, 219] width 33 height 28
type input "500"
click at [622, 345] on button "結帳" at bounding box center [622, 345] width 38 height 22
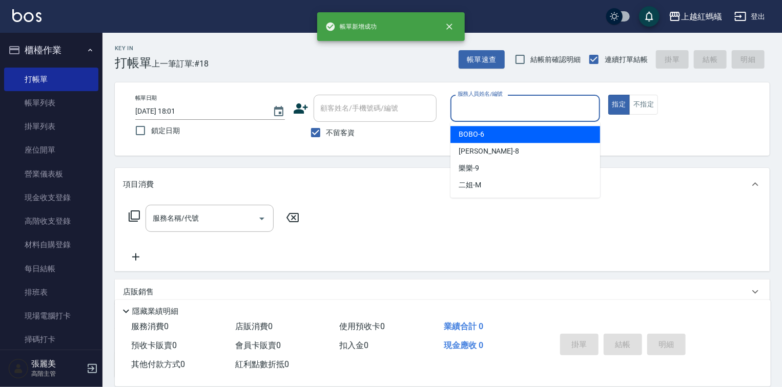
drag, startPoint x: 506, startPoint y: 102, endPoint x: 512, endPoint y: 105, distance: 6.9
click at [506, 102] on input "服務人員姓名/編號" at bounding box center [525, 108] width 140 height 18
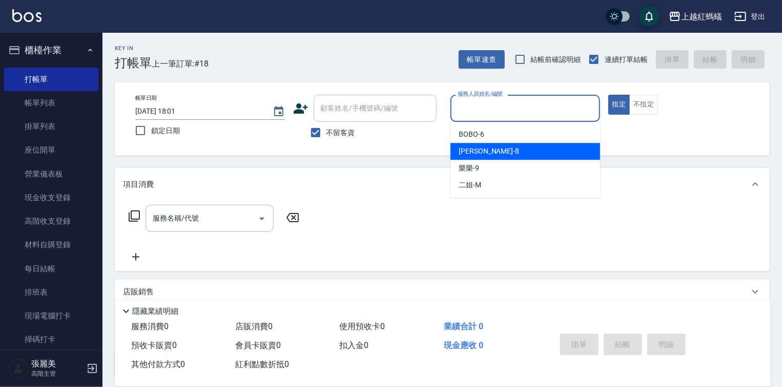
click at [522, 156] on div "[PERSON_NAME] -8" at bounding box center [525, 151] width 150 height 17
type input "[PERSON_NAME]-8"
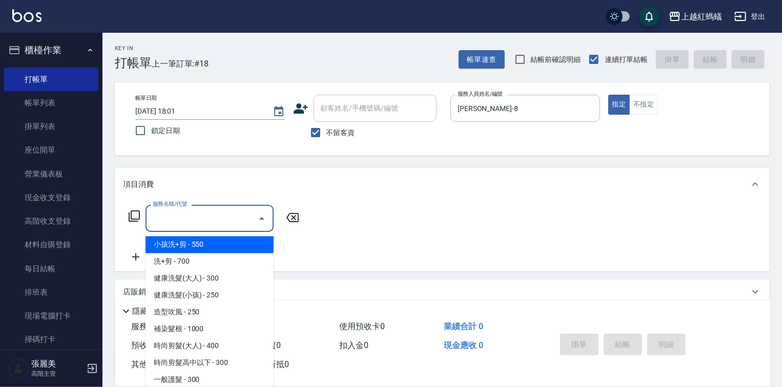
click at [241, 218] on input "服務名稱/代號" at bounding box center [201, 219] width 103 height 18
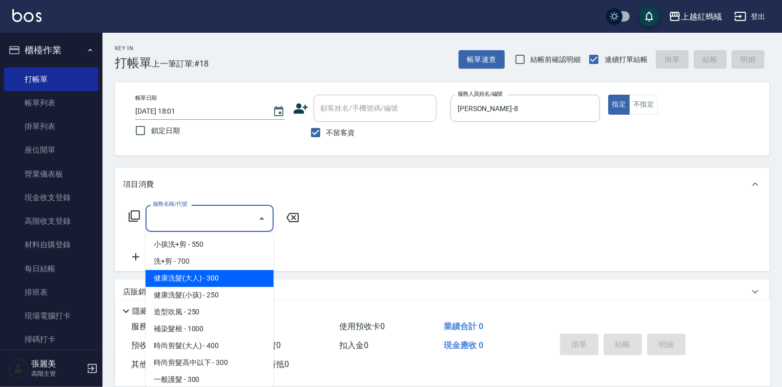
click at [245, 279] on span "健康洗髮(大人) - 300" at bounding box center [209, 278] width 128 height 17
type input "健康洗髮(大人)(201)"
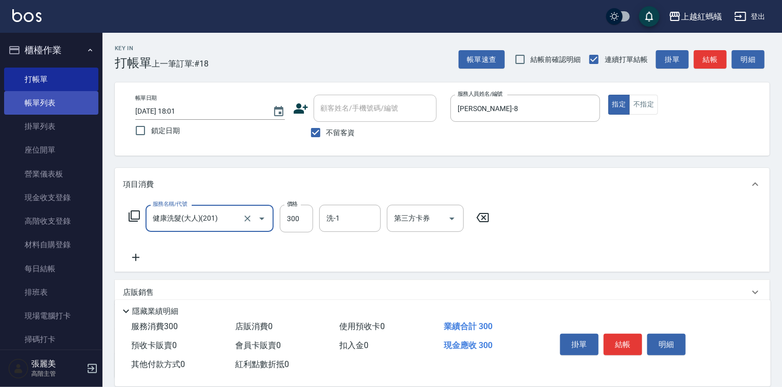
click at [53, 99] on link "帳單列表" at bounding box center [51, 103] width 94 height 24
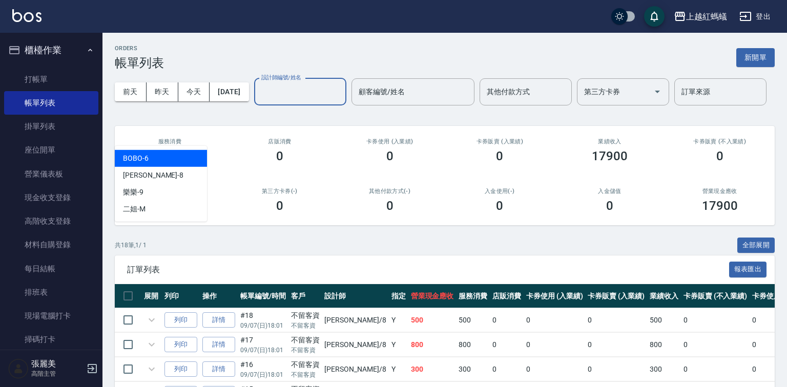
click at [259, 101] on input "設計師編號/姓名" at bounding box center [300, 92] width 83 height 18
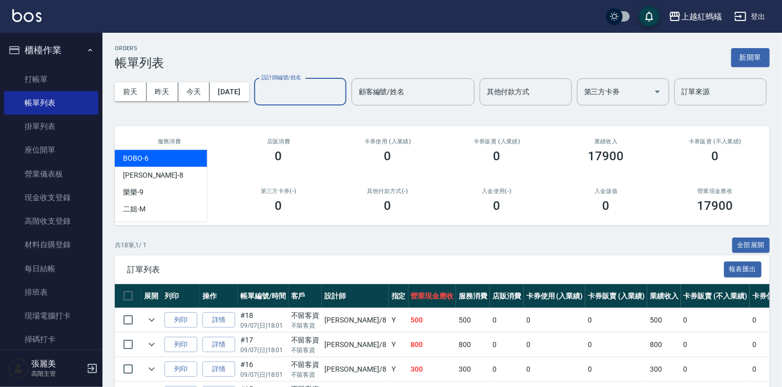
click at [169, 158] on div "BOBO -6" at bounding box center [161, 158] width 92 height 17
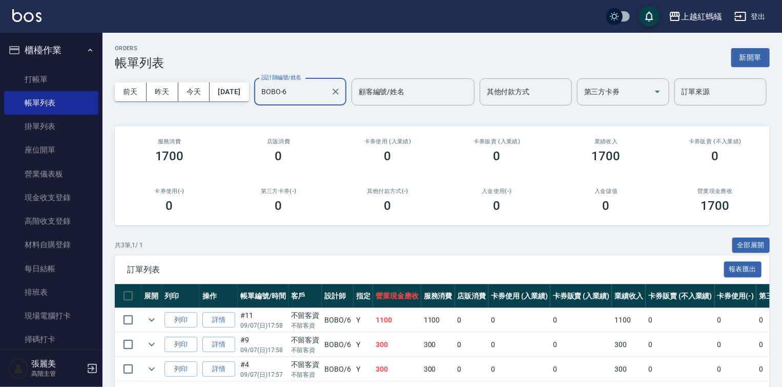
click at [259, 101] on input "BOBO-6" at bounding box center [293, 92] width 68 height 18
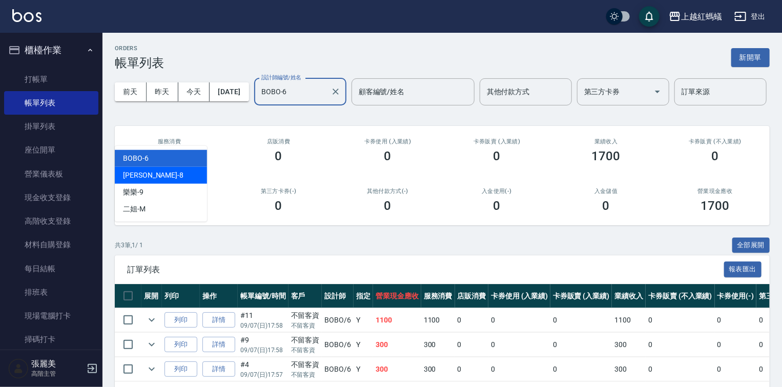
click at [170, 178] on div "[PERSON_NAME] -8" at bounding box center [161, 175] width 92 height 17
type input "[PERSON_NAME]-8"
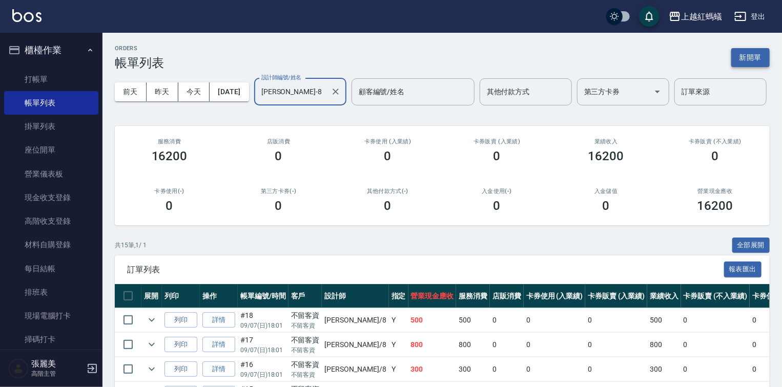
click at [745, 53] on button "新開單" at bounding box center [750, 57] width 38 height 19
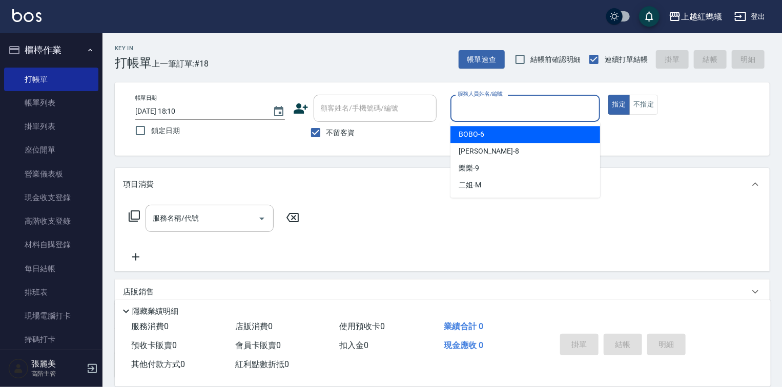
drag, startPoint x: 537, startPoint y: 106, endPoint x: 534, endPoint y: 141, distance: 35.5
click at [537, 107] on input "服務人員姓名/編號" at bounding box center [525, 108] width 140 height 18
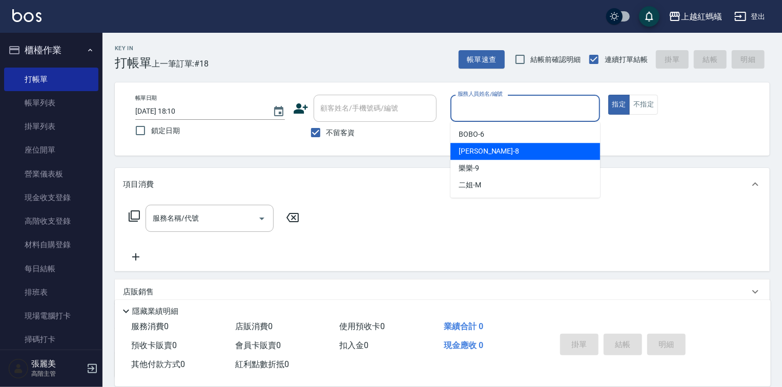
click at [531, 155] on div "[PERSON_NAME] -8" at bounding box center [525, 151] width 150 height 17
type input "[PERSON_NAME]-8"
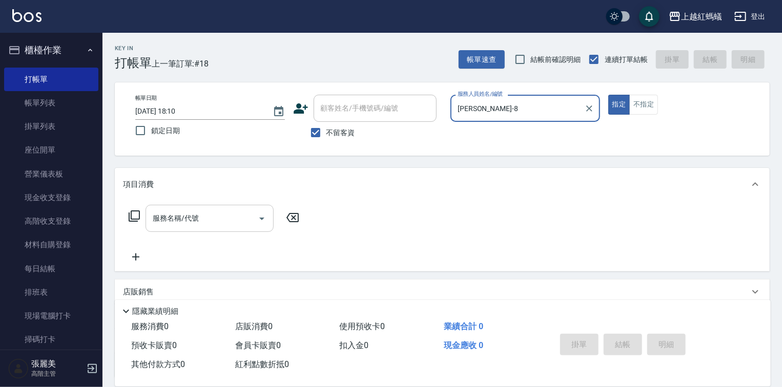
click at [242, 219] on input "服務名稱/代號" at bounding box center [201, 219] width 103 height 18
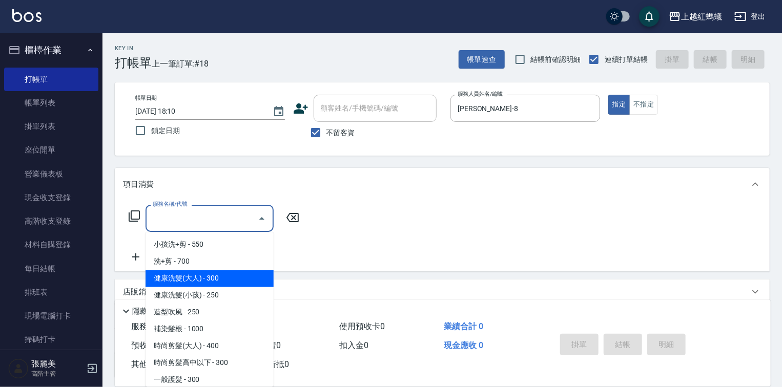
click at [222, 281] on span "健康洗髮(大人) - 300" at bounding box center [209, 278] width 128 height 17
type input "健康洗髮(大人)(201)"
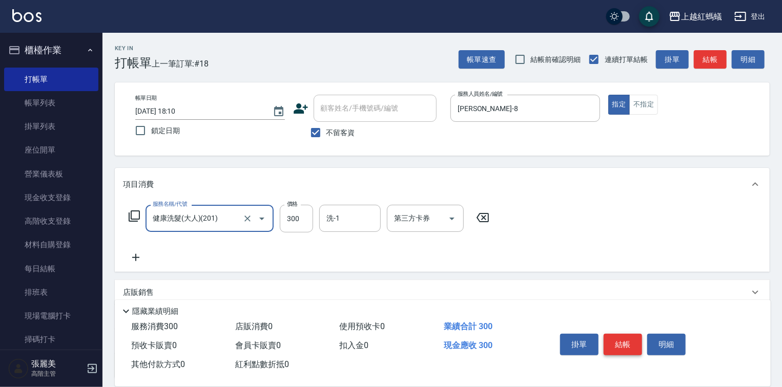
click at [615, 341] on button "結帳" at bounding box center [622, 345] width 38 height 22
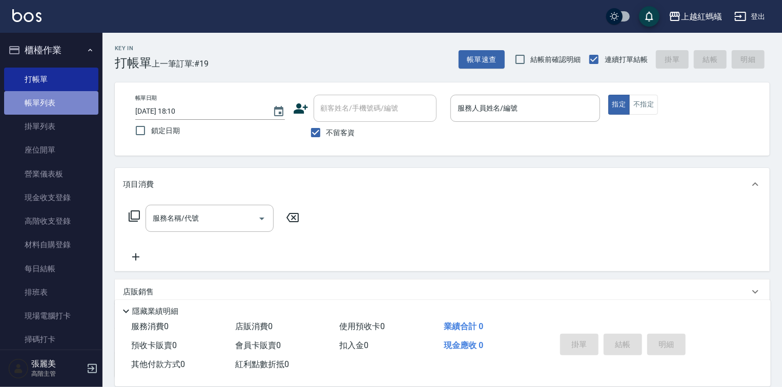
click at [53, 103] on link "帳單列表" at bounding box center [51, 103] width 94 height 24
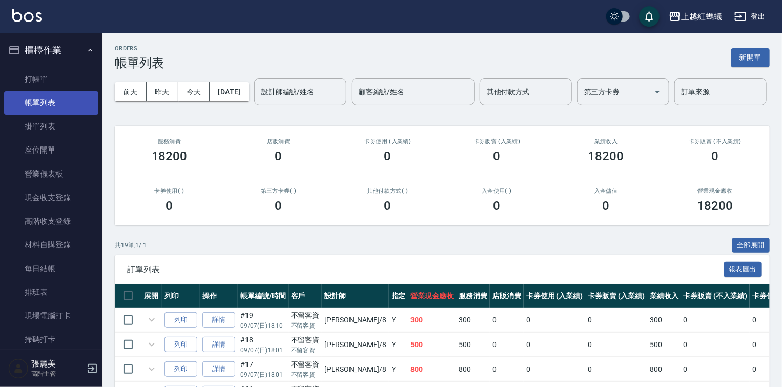
click at [67, 107] on link "帳單列表" at bounding box center [51, 103] width 94 height 24
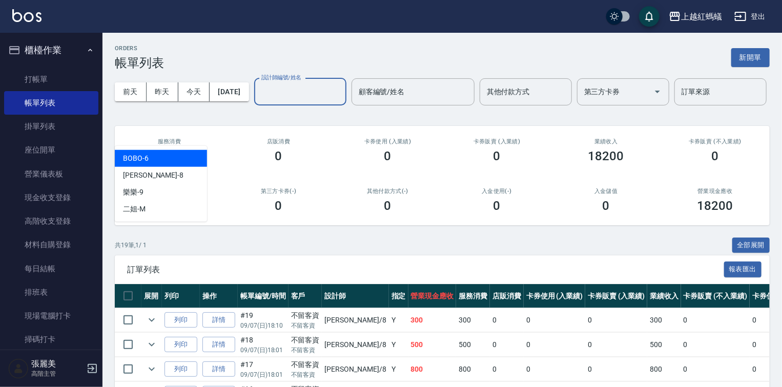
click at [259, 101] on input "設計師編號/姓名" at bounding box center [300, 92] width 83 height 18
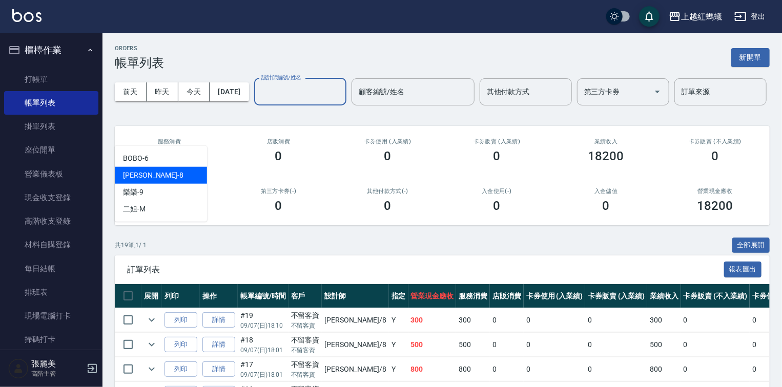
click at [170, 179] on div "[PERSON_NAME] -8" at bounding box center [161, 175] width 92 height 17
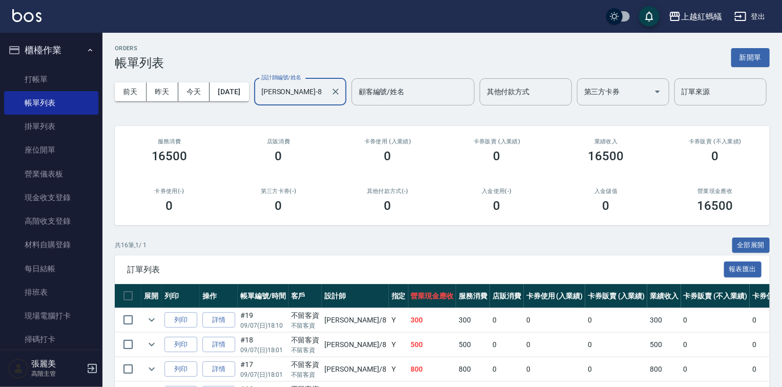
click at [259, 101] on input "[PERSON_NAME]-8" at bounding box center [293, 92] width 68 height 18
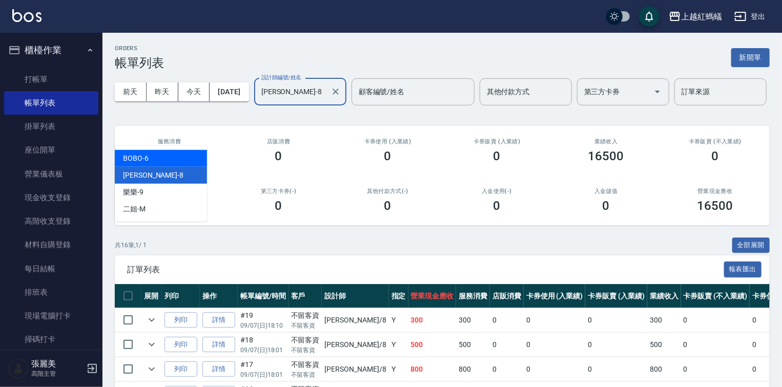
click at [166, 161] on div "BOBO -6" at bounding box center [161, 158] width 92 height 17
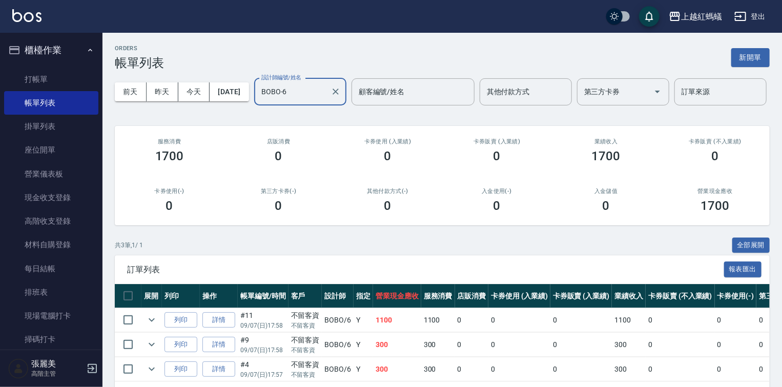
click at [259, 101] on input "BOBO-6" at bounding box center [293, 92] width 68 height 18
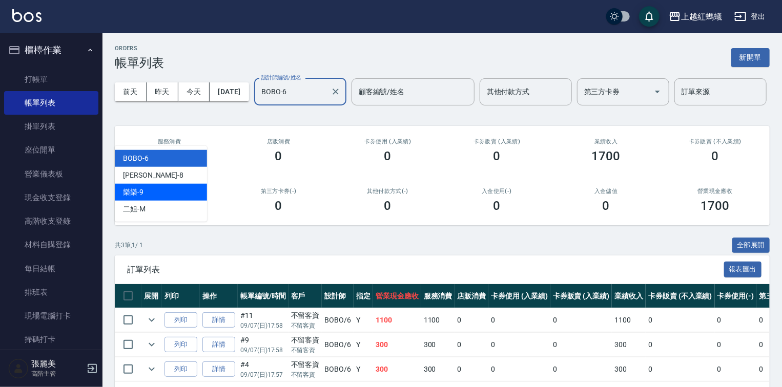
click at [163, 192] on div "樂樂 -9" at bounding box center [161, 192] width 92 height 17
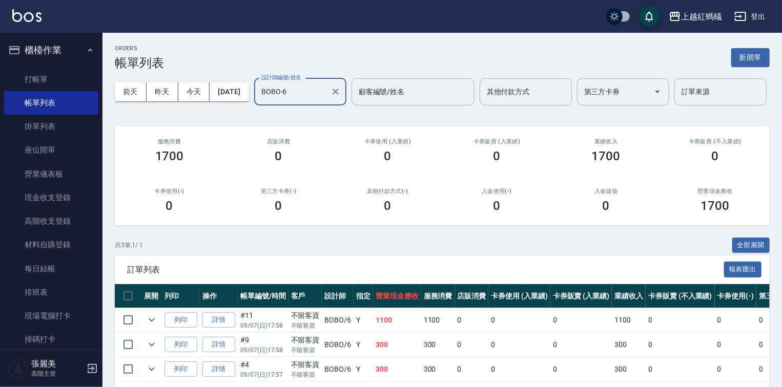
type input "樂樂-9"
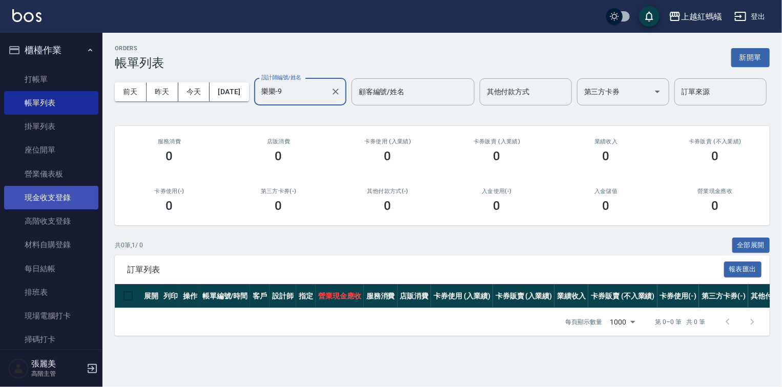
click at [59, 199] on link "現金收支登錄" at bounding box center [51, 198] width 94 height 24
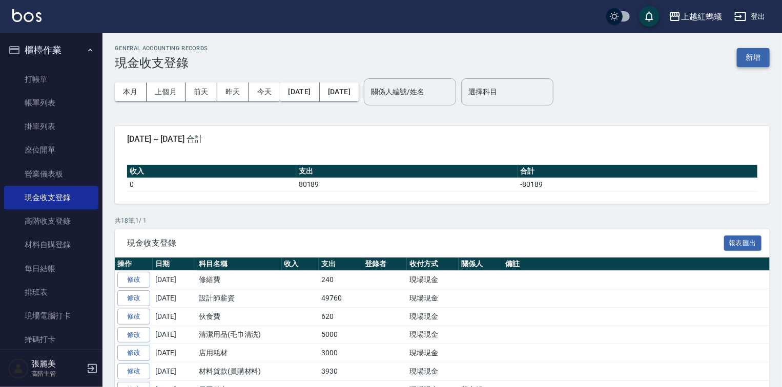
click at [761, 54] on button "新增" at bounding box center [753, 57] width 33 height 19
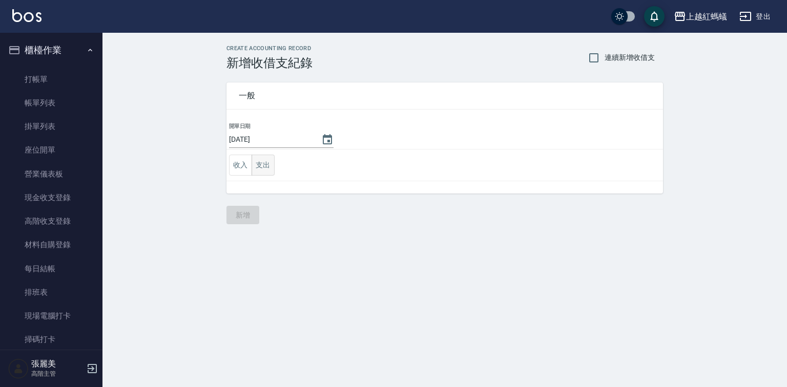
click at [262, 170] on button "支出" at bounding box center [263, 165] width 23 height 21
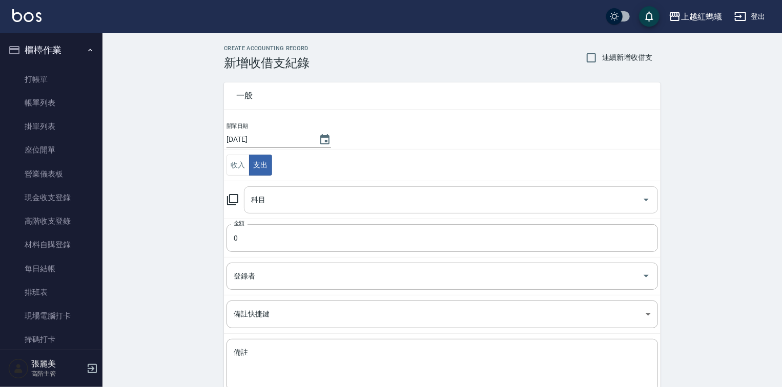
click at [298, 196] on input "科目" at bounding box center [442, 200] width 389 height 18
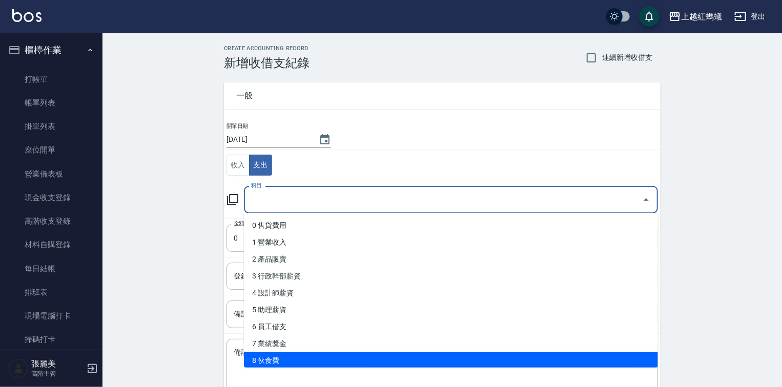
click at [279, 363] on li "8 伙食費" at bounding box center [451, 360] width 414 height 17
type input "8 伙食費"
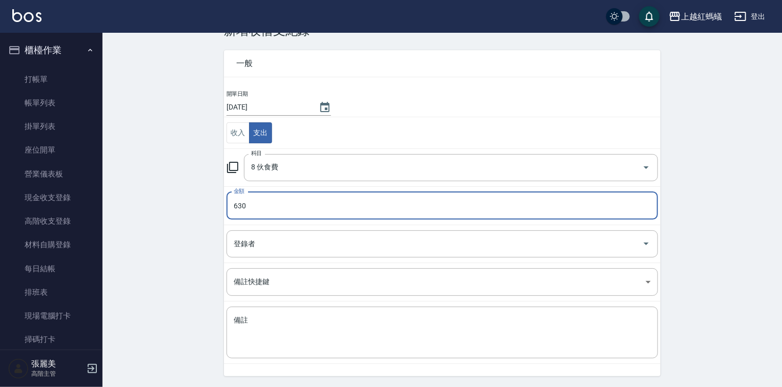
scroll to position [64, 0]
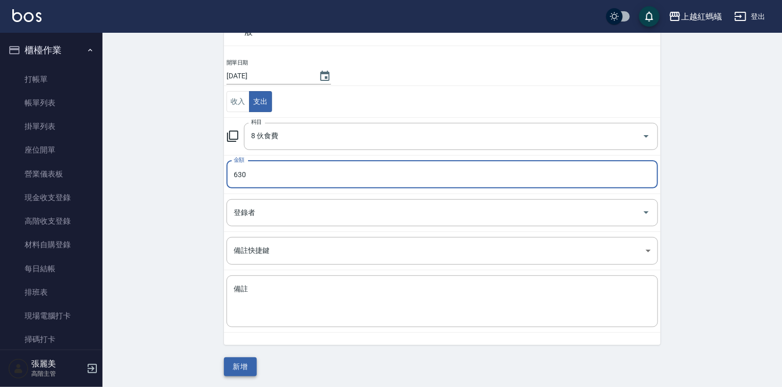
type input "630"
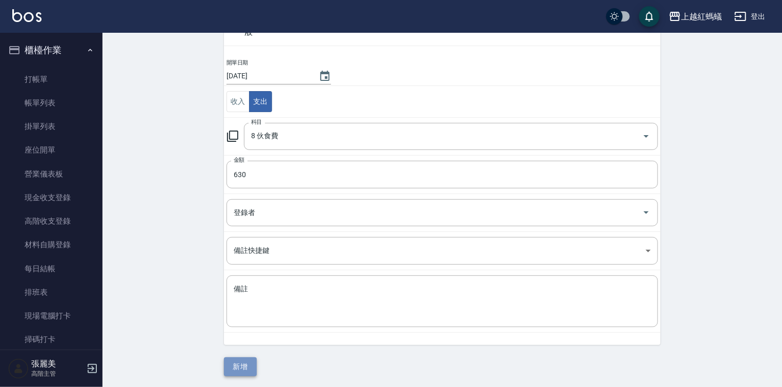
click at [233, 367] on button "新增" at bounding box center [240, 367] width 33 height 19
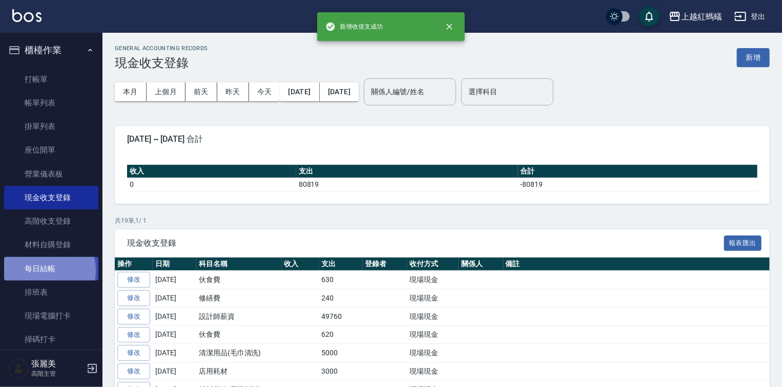
click at [39, 270] on link "每日結帳" at bounding box center [51, 269] width 94 height 24
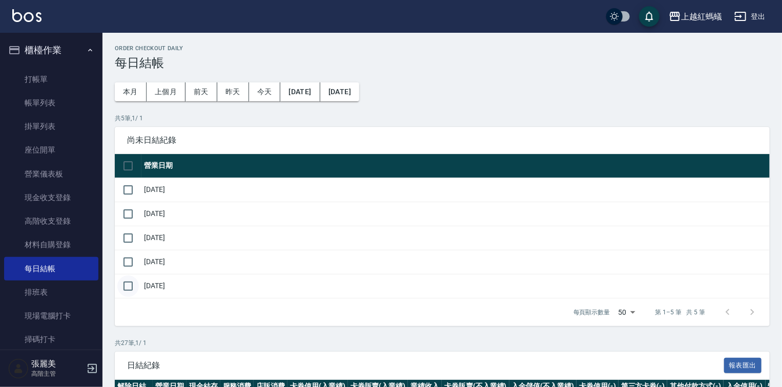
click at [130, 287] on input "checkbox" at bounding box center [128, 287] width 22 height 22
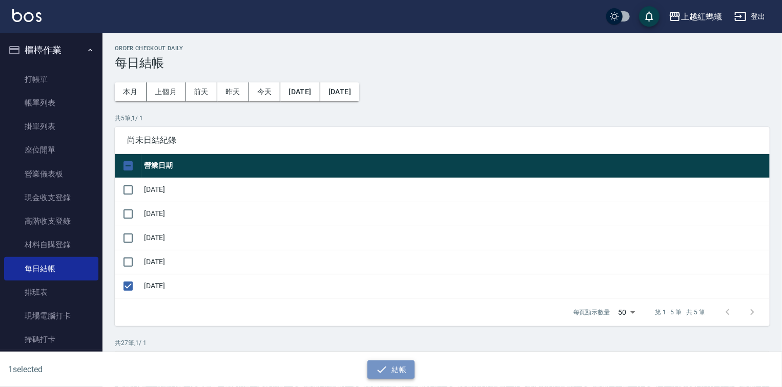
click at [395, 369] on button "結帳" at bounding box center [391, 370] width 48 height 19
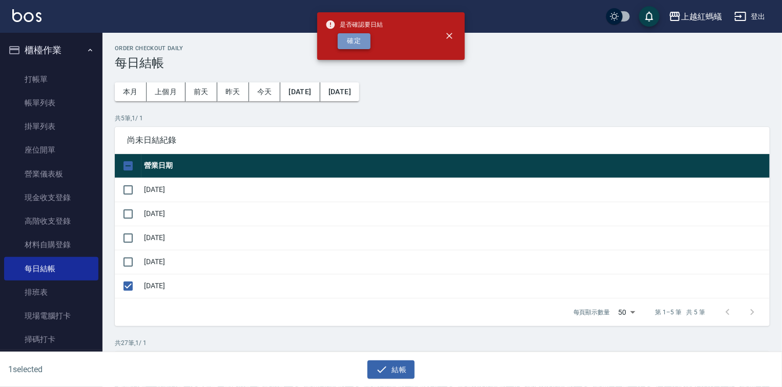
click at [357, 37] on button "確定" at bounding box center [354, 41] width 33 height 16
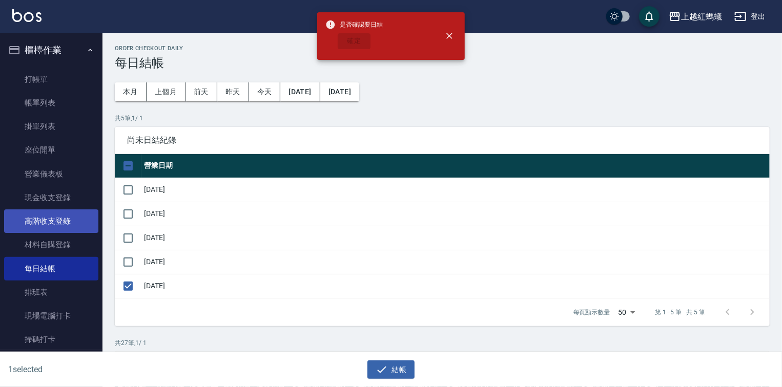
checkbox input "false"
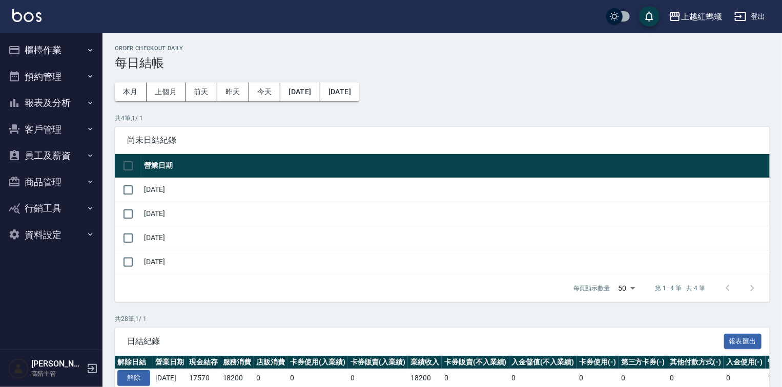
click at [36, 97] on button "報表及分析" at bounding box center [51, 103] width 94 height 27
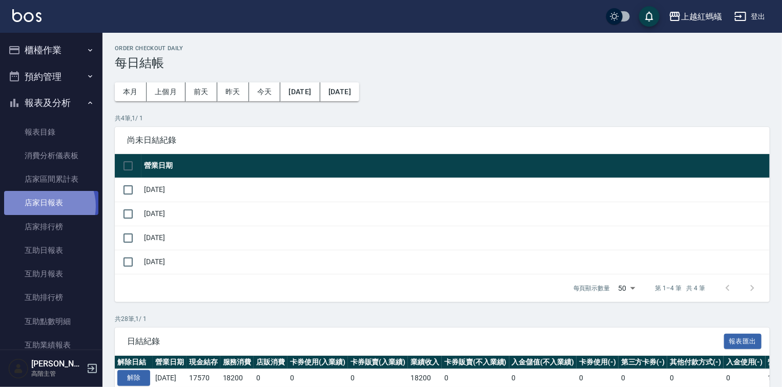
click at [44, 206] on link "店家日報表" at bounding box center [51, 203] width 94 height 24
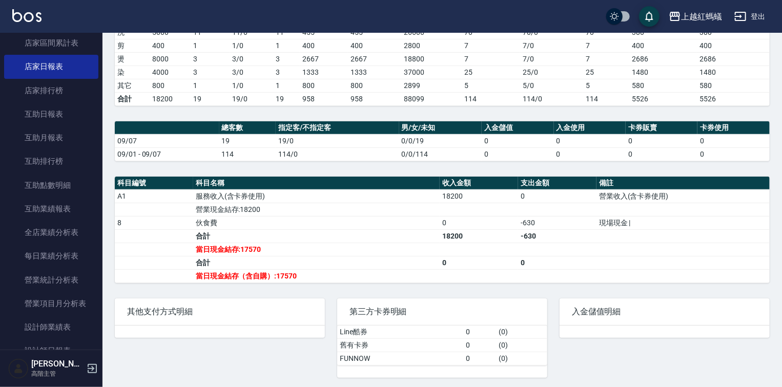
scroll to position [328, 0]
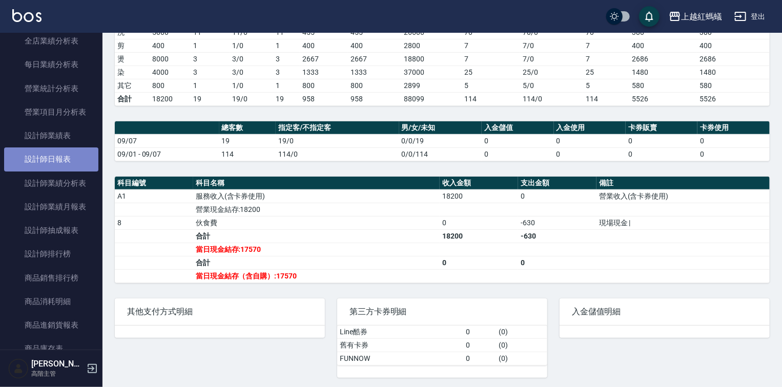
click at [62, 160] on link "設計師日報表" at bounding box center [51, 160] width 94 height 24
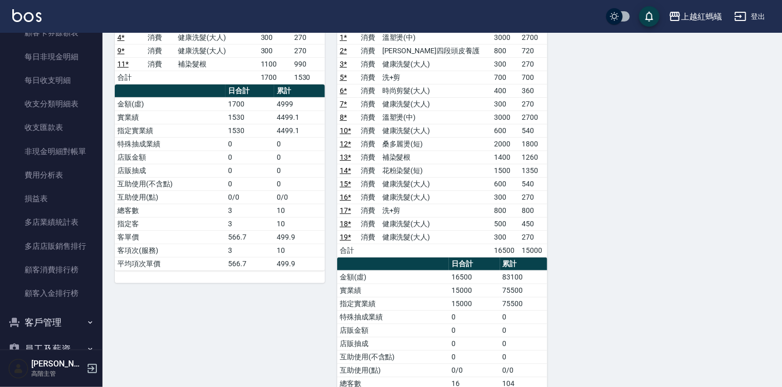
scroll to position [937, 0]
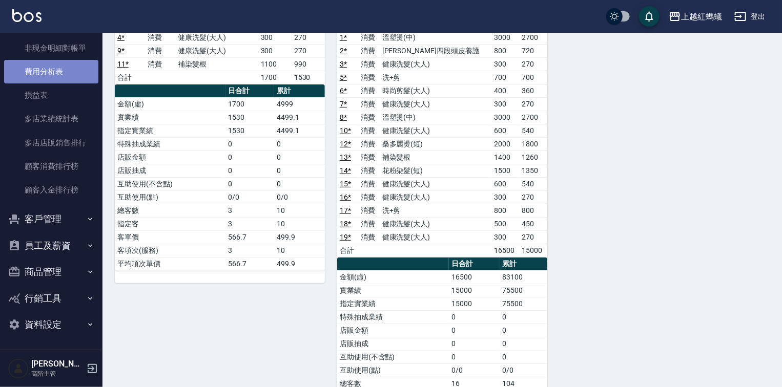
click at [57, 74] on link "費用分析表" at bounding box center [51, 72] width 94 height 24
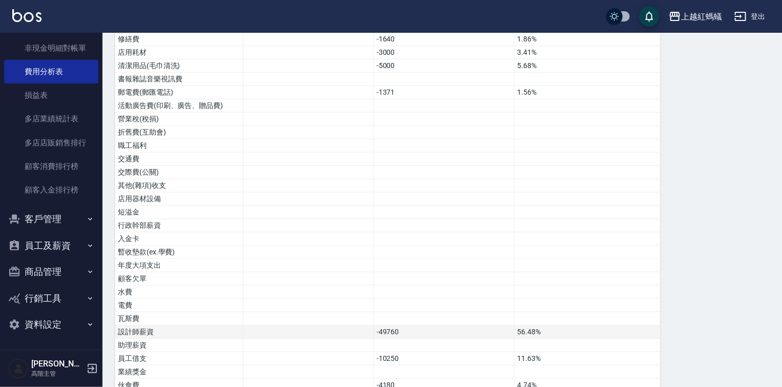
scroll to position [497, 0]
